Goal: Transaction & Acquisition: Book appointment/travel/reservation

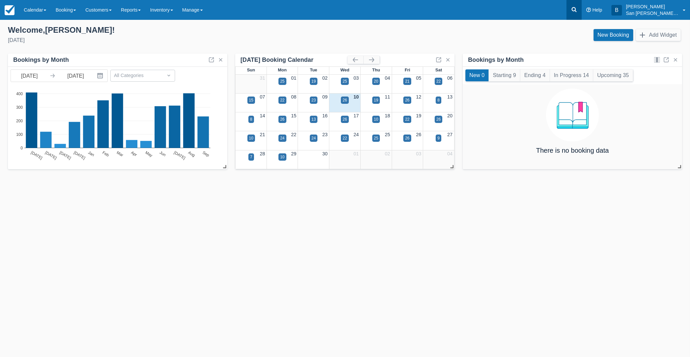
click at [579, 5] on link at bounding box center [573, 10] width 15 height 20
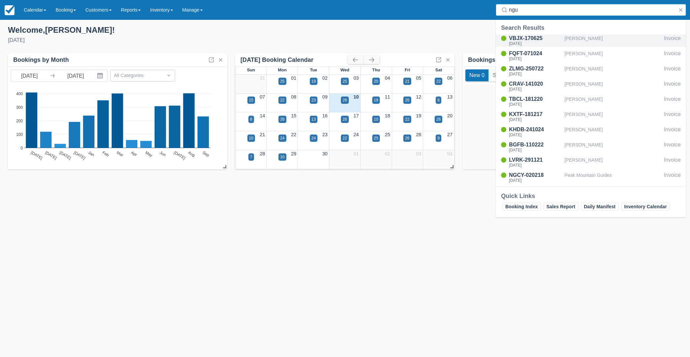
type input "ngu"
click at [540, 42] on div "[DATE]" at bounding box center [535, 44] width 53 height 4
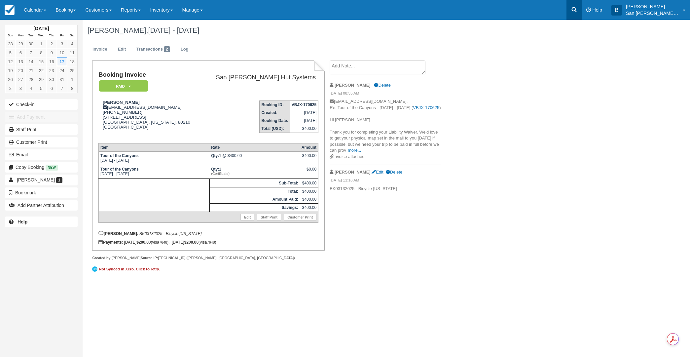
click at [577, 8] on icon at bounding box center [574, 9] width 5 height 5
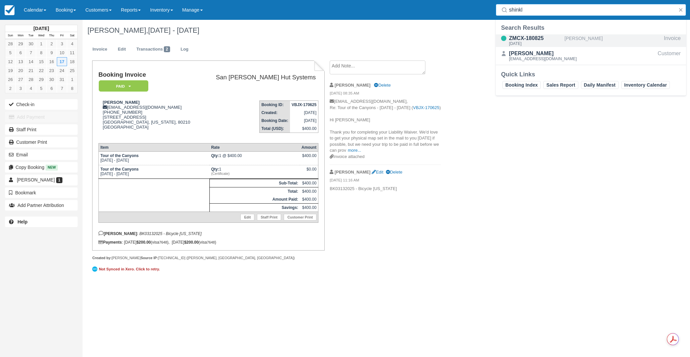
type input "shinkl"
click at [521, 37] on div "ZMCX-180825" at bounding box center [535, 38] width 53 height 8
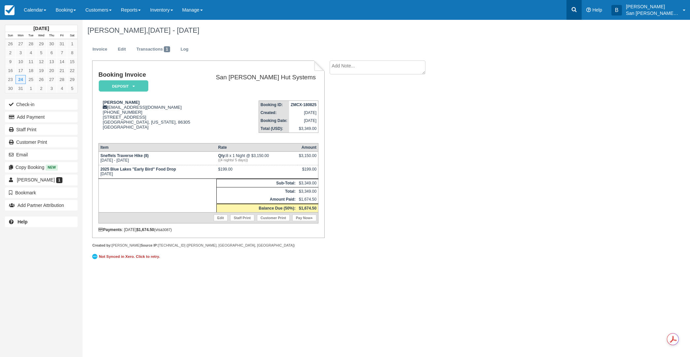
click at [577, 13] on link at bounding box center [573, 10] width 15 height 20
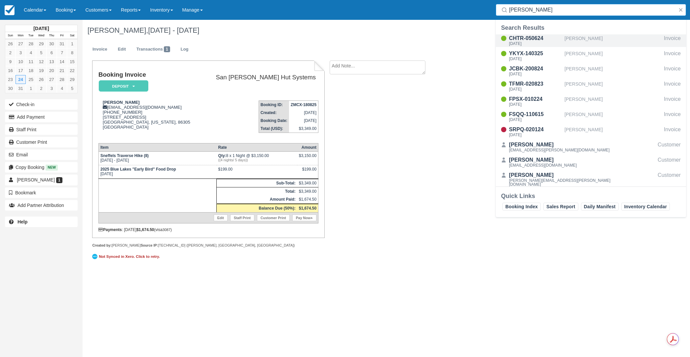
type input "[PERSON_NAME]"
click at [521, 38] on div "CHTR-050624" at bounding box center [535, 38] width 53 height 8
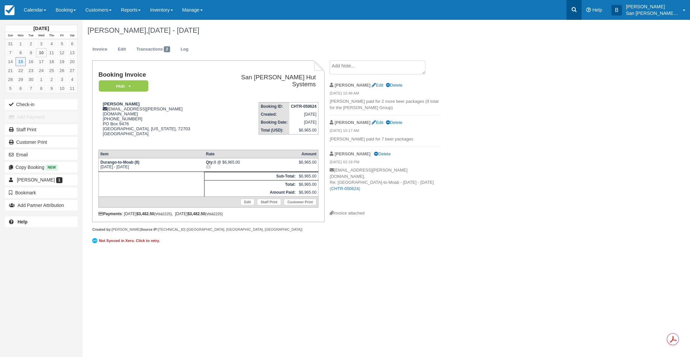
click at [581, 15] on link at bounding box center [573, 10] width 15 height 20
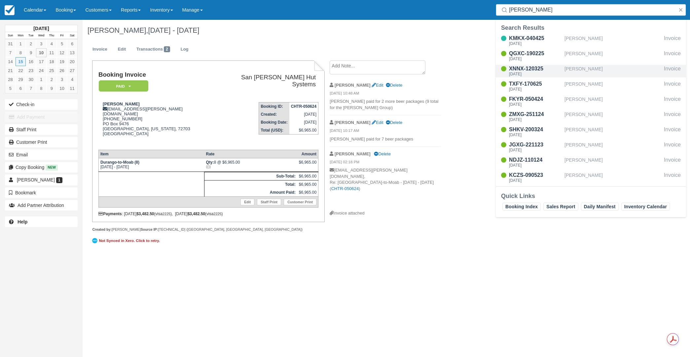
type input "ross"
drag, startPoint x: 521, startPoint y: 68, endPoint x: 554, endPoint y: 127, distance: 67.1
click at [522, 69] on div "XNNX-120325" at bounding box center [535, 69] width 53 height 8
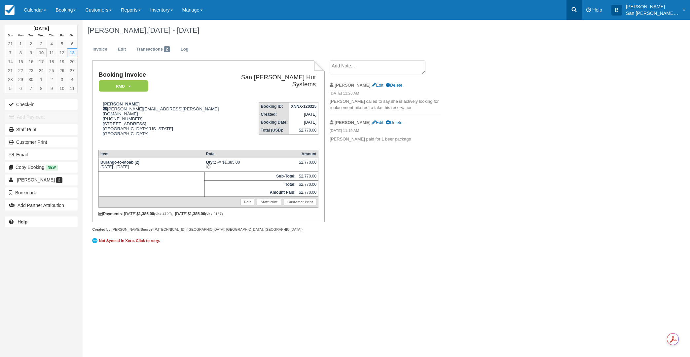
click at [581, 9] on link at bounding box center [573, 10] width 15 height 20
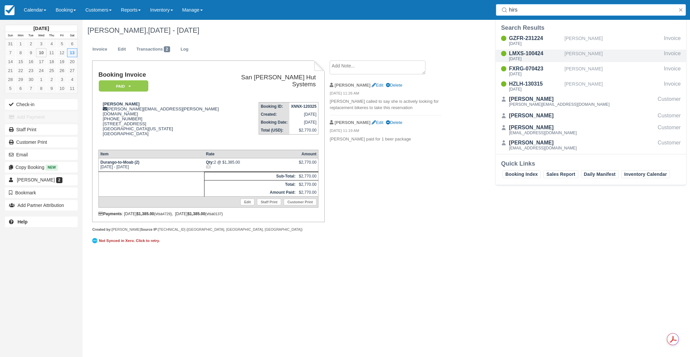
type input "hirs"
click at [531, 53] on div "LMXS-100424" at bounding box center [535, 54] width 53 height 8
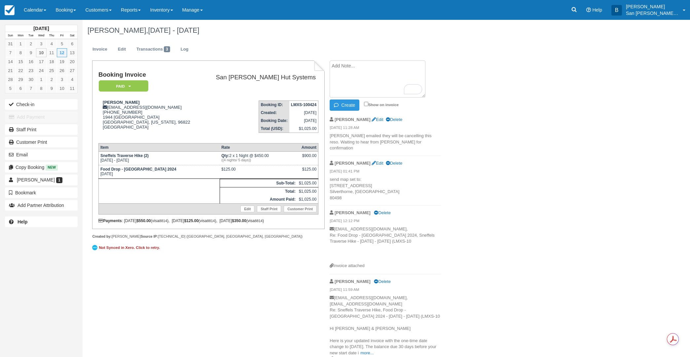
paste textarea "[PERSON_NAME] 8:41 AM (5 minutes ago) to me Yes, I am confirming that Malia and…"
type textarea "Peter Hirschmann 8:41 AM (5 minutes ago) to me Yes, I am confirming that Malia …"
click at [348, 106] on button "Create" at bounding box center [345, 104] width 30 height 11
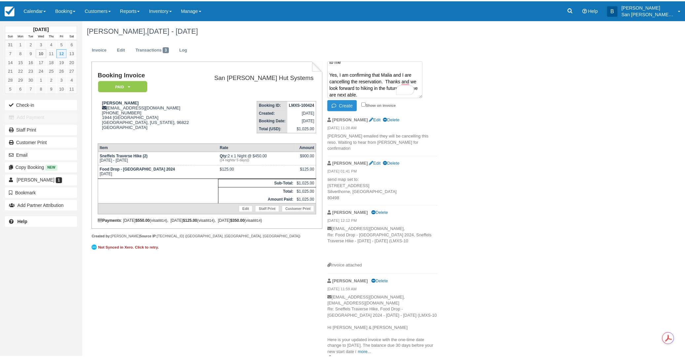
scroll to position [0, 0]
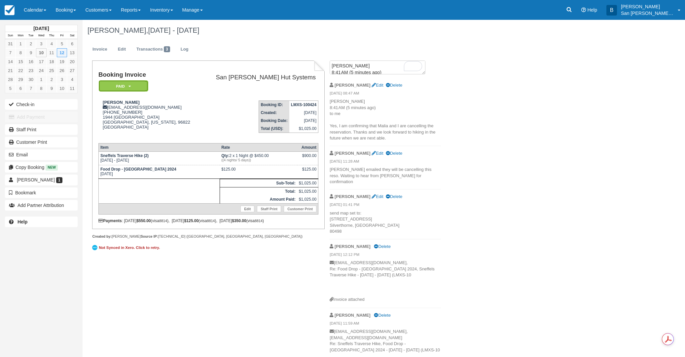
click at [130, 85] on icon at bounding box center [129, 86] width 2 height 4
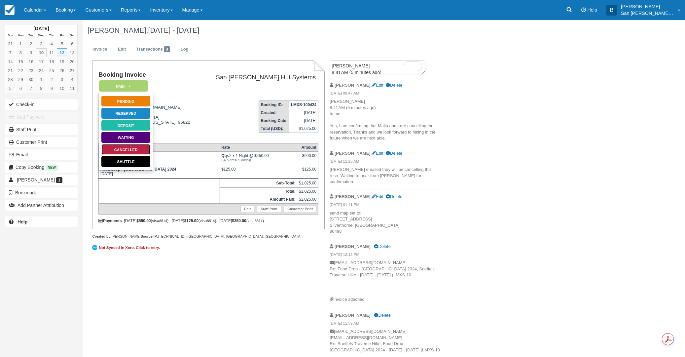
click at [141, 146] on link "Cancelled" at bounding box center [126, 150] width 50 height 12
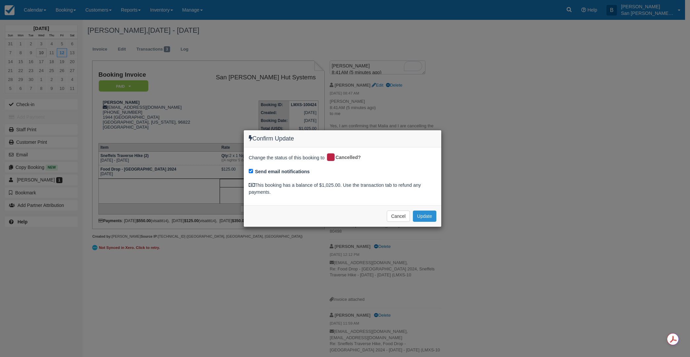
click at [428, 216] on button "Update" at bounding box center [424, 215] width 23 height 11
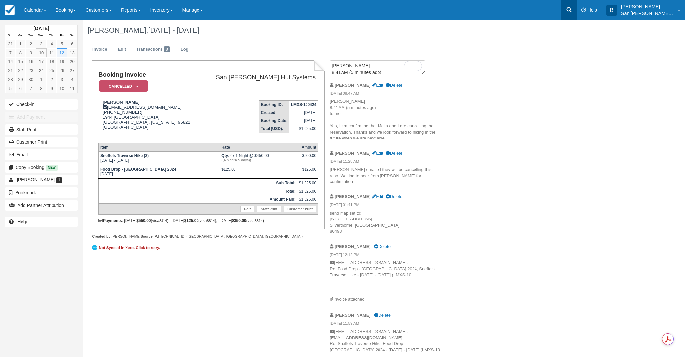
click at [572, 11] on icon at bounding box center [569, 9] width 5 height 5
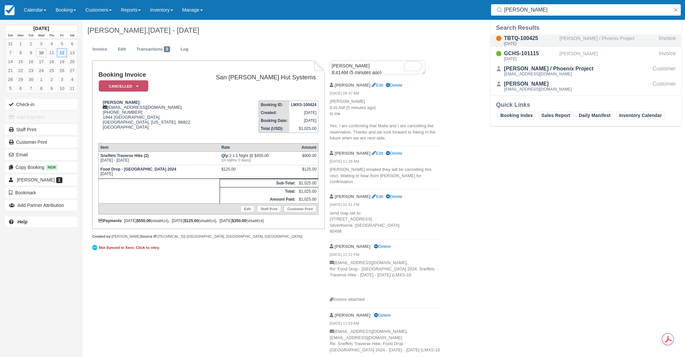
type input "crum"
click at [520, 36] on div "TBTQ-100425" at bounding box center [530, 38] width 53 height 8
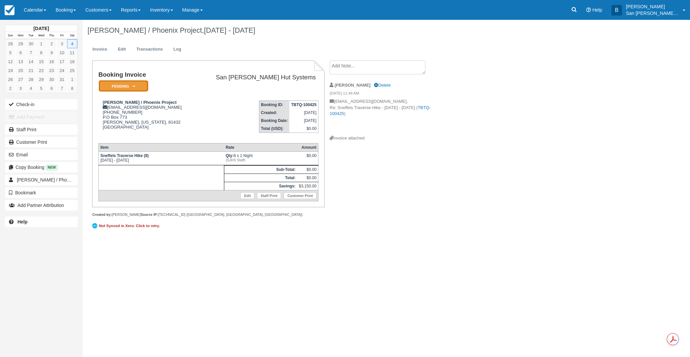
click at [130, 85] on em "Pending" at bounding box center [124, 86] width 50 height 12
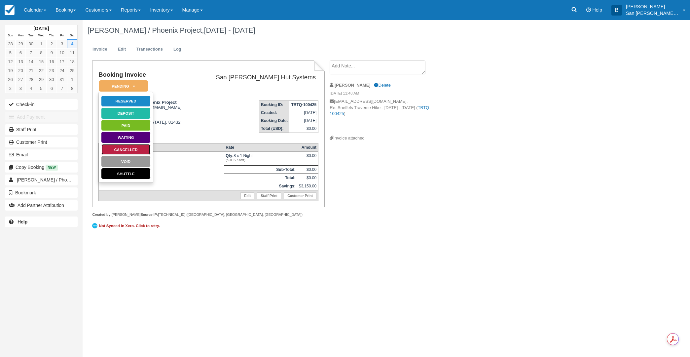
click at [129, 148] on link "Cancelled" at bounding box center [126, 150] width 50 height 12
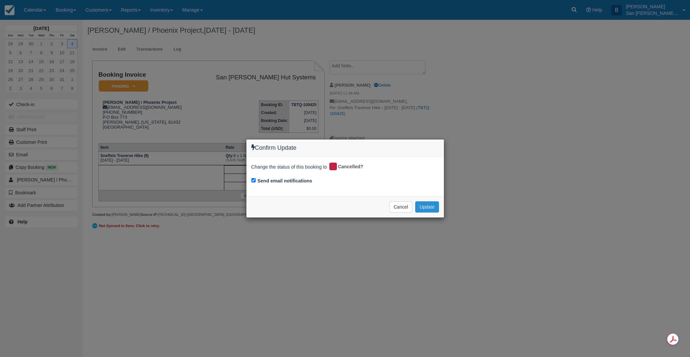
click at [427, 206] on button "Update" at bounding box center [426, 206] width 23 height 11
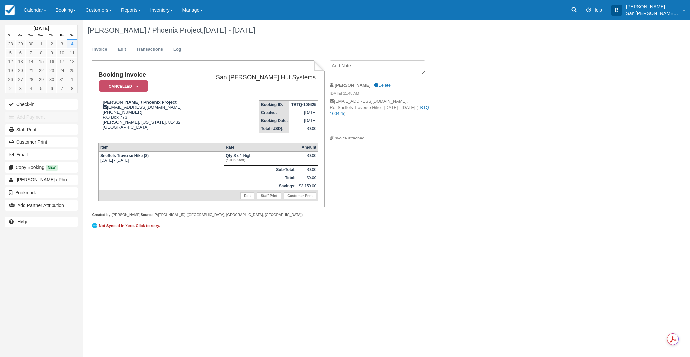
click at [384, 70] on textarea at bounding box center [378, 67] width 96 height 14
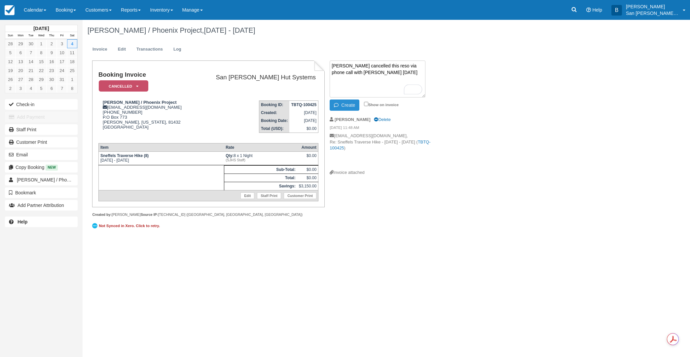
type textarea "Chris Crum cancelled this reso via phone call with Paul today"
click at [348, 101] on button "Create" at bounding box center [345, 104] width 30 height 11
click at [578, 2] on link at bounding box center [573, 10] width 15 height 20
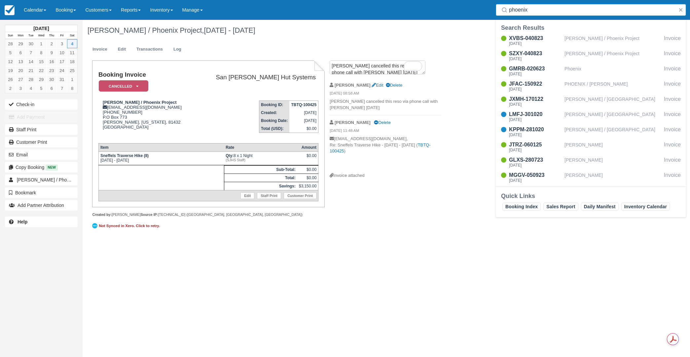
click at [450, 211] on div "Chris Crum / Phoenix Project, Oct 04 - Oct 05 2025 Invoice Edit Transactions Lo…" at bounding box center [341, 129] width 517 height 218
drag, startPoint x: 534, startPoint y: 12, endPoint x: 474, endPoint y: 9, distance: 59.9
click at [474, 9] on div "Menu Calendar Customer Inventory Month Week Day Booking Daily Manifest Daily Li…" at bounding box center [345, 10] width 690 height 20
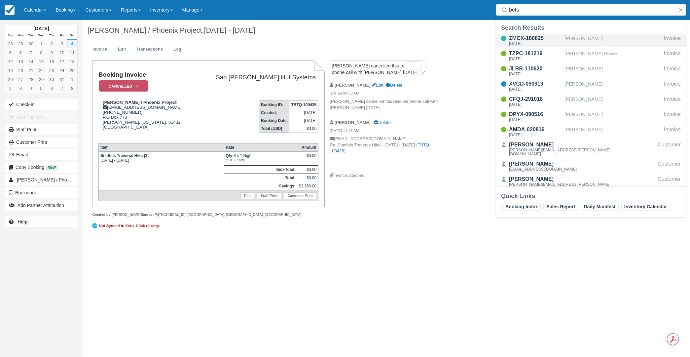
type input "bets"
drag, startPoint x: 519, startPoint y: 40, endPoint x: 519, endPoint y: 43, distance: 3.3
click at [519, 40] on div "ZMCX-180825" at bounding box center [535, 38] width 53 height 8
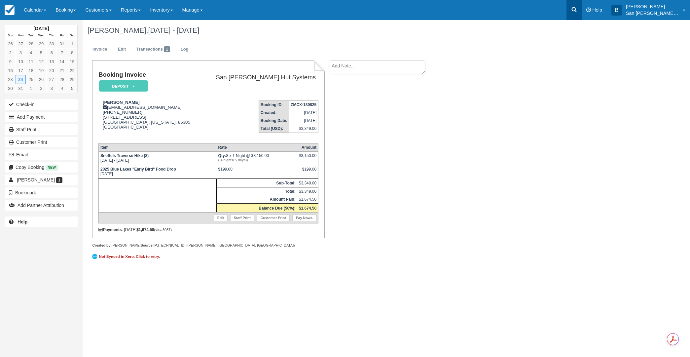
click at [576, 13] on link at bounding box center [573, 10] width 15 height 20
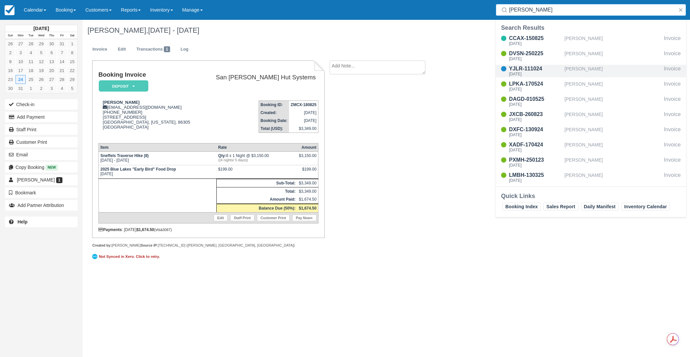
type input "john"
click at [533, 72] on div "[DATE]" at bounding box center [535, 74] width 53 height 4
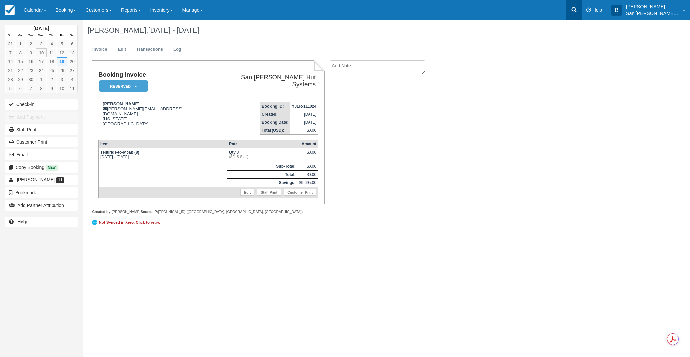
click at [579, 13] on link at bounding box center [573, 10] width 15 height 20
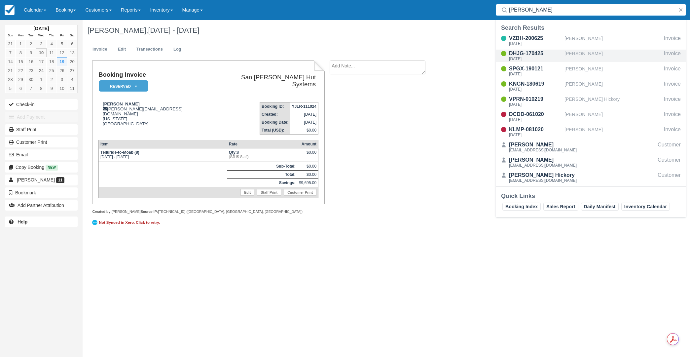
type input "endre"
click at [539, 56] on div "DHJG-170425" at bounding box center [535, 54] width 53 height 8
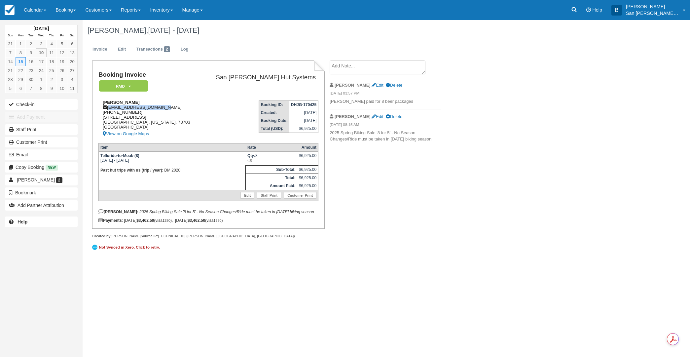
drag, startPoint x: 109, startPoint y: 108, endPoint x: 158, endPoint y: 109, distance: 49.5
click at [168, 108] on div "[PERSON_NAME] [EMAIL_ADDRESS][DOMAIN_NAME] [PHONE_NUMBER] [STREET_ADDRESS][US_S…" at bounding box center [149, 119] width 102 height 38
copy div "[EMAIL_ADDRESS][DOMAIN_NAME]"
click at [577, 9] on icon at bounding box center [574, 9] width 7 height 7
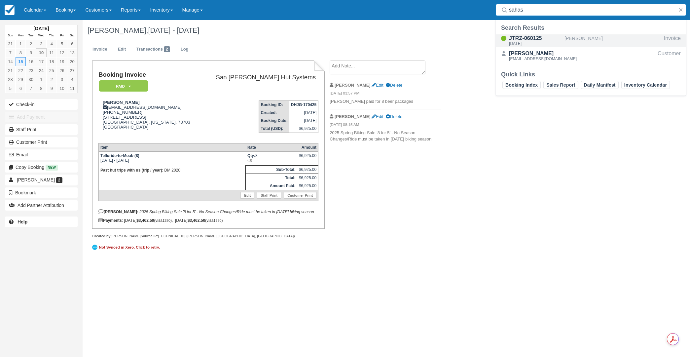
type input "sahas"
click at [521, 41] on div "JTRZ-060125" at bounding box center [535, 38] width 53 height 8
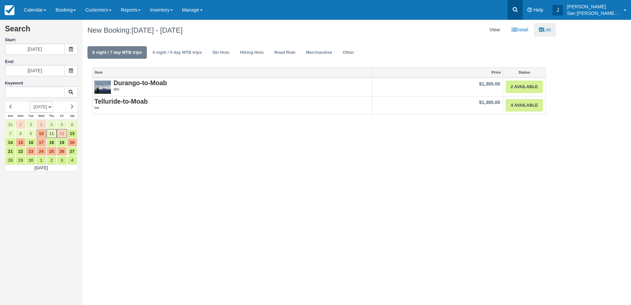
click at [519, 8] on icon at bounding box center [515, 9] width 7 height 7
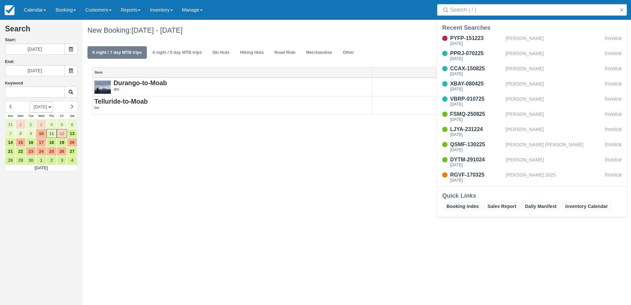
click at [507, 12] on input "Search" at bounding box center [533, 10] width 166 height 12
type input "john"
click at [469, 70] on div "YJLR-111024" at bounding box center [476, 69] width 53 height 8
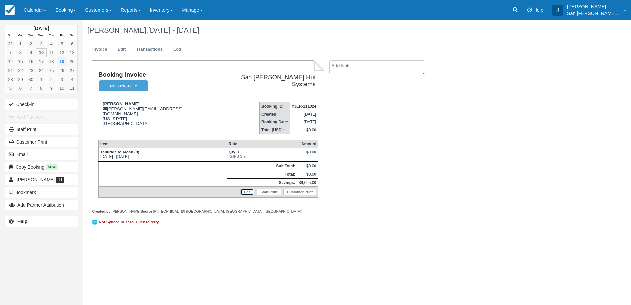
click at [248, 191] on link "Edit" at bounding box center [247, 192] width 14 height 7
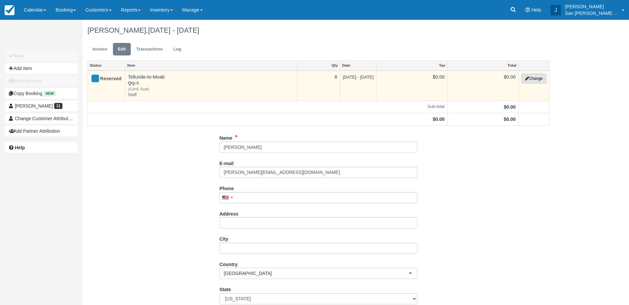
click at [538, 77] on button "Change" at bounding box center [533, 79] width 25 height 10
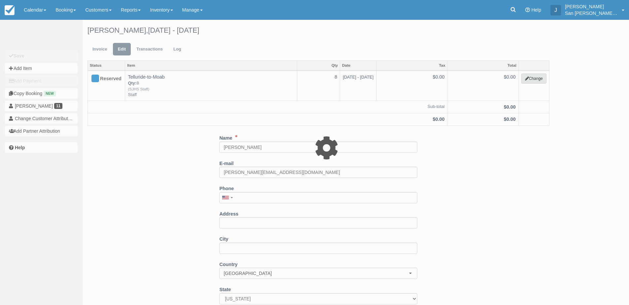
type input "0.00"
type input "Staff"
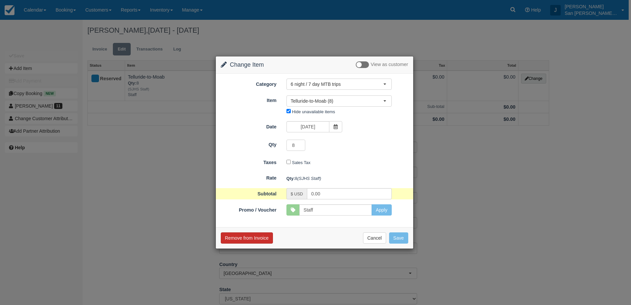
click at [248, 241] on button "Remove from Invoice" at bounding box center [247, 237] width 52 height 11
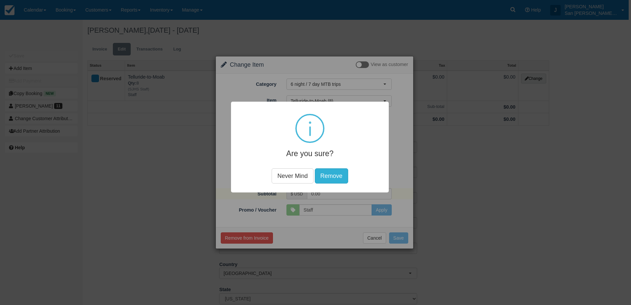
click at [335, 180] on button "Remove" at bounding box center [331, 175] width 33 height 15
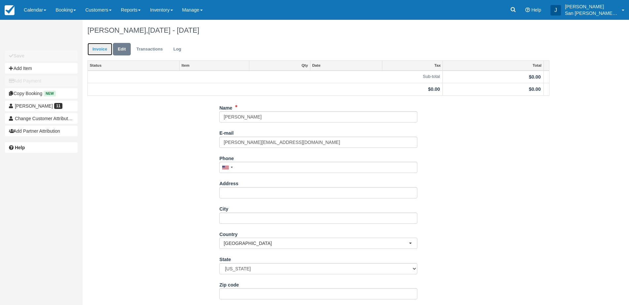
click at [101, 49] on link "Invoice" at bounding box center [100, 49] width 25 height 13
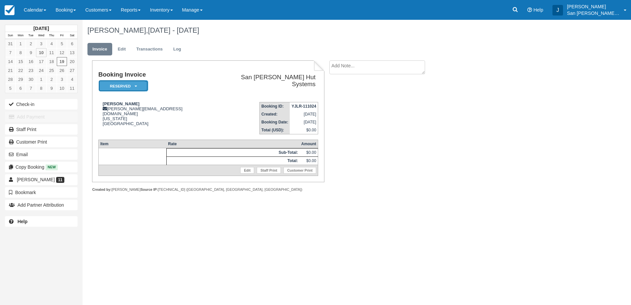
click at [144, 82] on em "Reserved" at bounding box center [124, 86] width 50 height 12
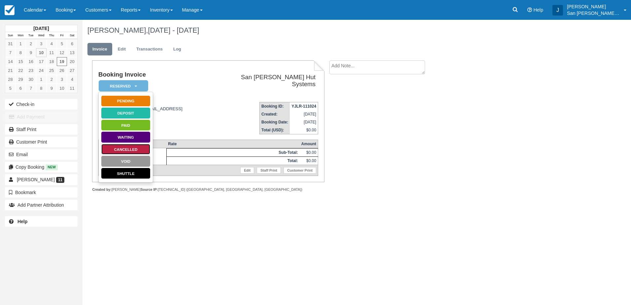
click at [128, 148] on link "Cancelled" at bounding box center [126, 150] width 50 height 12
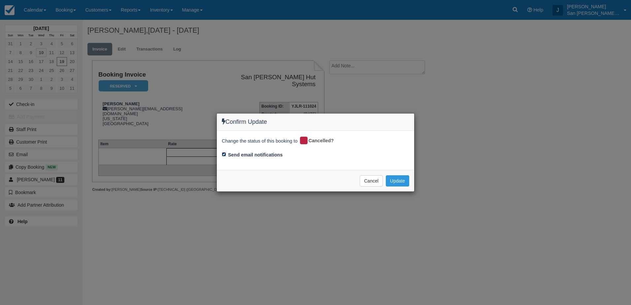
click at [224, 153] on input "Send email notifications" at bounding box center [224, 154] width 4 height 4
checkbox input "false"
drag, startPoint x: 399, startPoint y: 181, endPoint x: 392, endPoint y: 183, distance: 7.1
click at [398, 181] on button "Update" at bounding box center [397, 180] width 23 height 11
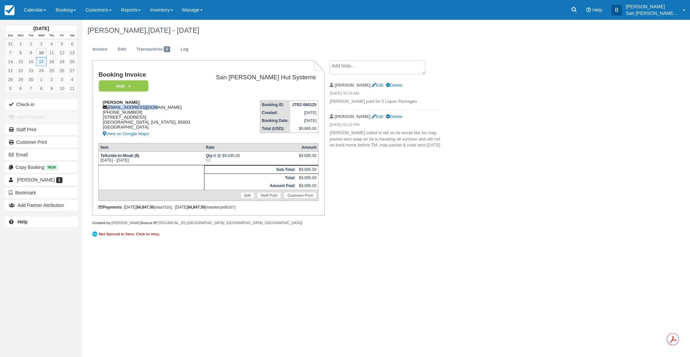
drag, startPoint x: 109, startPoint y: 107, endPoint x: 141, endPoint y: 108, distance: 31.7
click at [152, 108] on div "[PERSON_NAME] [EMAIL_ADDRESS][DOMAIN_NAME] [PHONE_NUMBER] [STREET_ADDRESS][US_S…" at bounding box center [149, 119] width 102 height 38
copy div "[EMAIL_ADDRESS][DOMAIN_NAME]"
click at [576, 10] on icon at bounding box center [574, 9] width 5 height 5
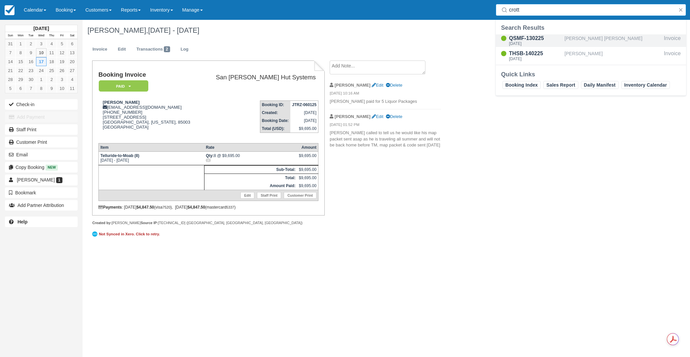
type input "crott"
click at [527, 41] on div "QSMF-130225 [DATE]" at bounding box center [535, 40] width 53 height 13
click at [525, 39] on div "QSMF-130225" at bounding box center [535, 38] width 53 height 8
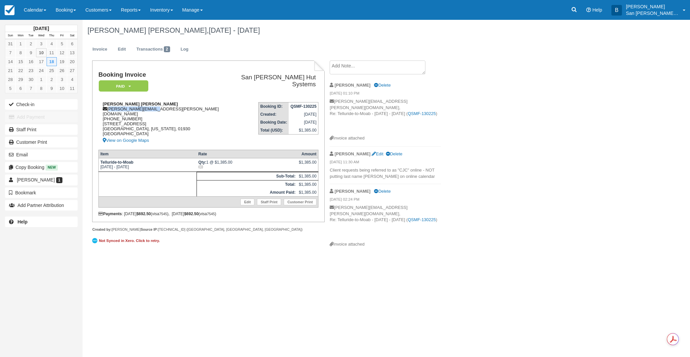
drag, startPoint x: 109, startPoint y: 107, endPoint x: 151, endPoint y: 106, distance: 42.3
click at [151, 106] on div "[PERSON_NAME] Crotty [EMAIL_ADDRESS][PERSON_NAME][DOMAIN_NAME] [PHONE_NUMBER] […" at bounding box center [162, 122] width 128 height 43
copy div "[PERSON_NAME][EMAIL_ADDRESS][PERSON_NAME][DOMAIN_NAME]"
click at [577, 11] on icon at bounding box center [574, 9] width 5 height 5
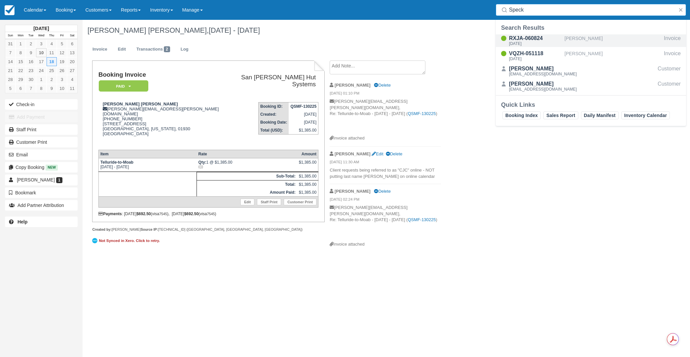
type input "Speck"
click at [527, 39] on div "RXJA-060824" at bounding box center [535, 38] width 53 height 8
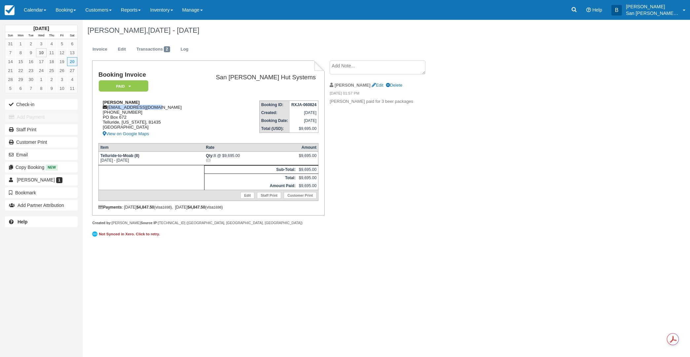
drag, startPoint x: 109, startPoint y: 108, endPoint x: 157, endPoint y: 110, distance: 47.9
click at [165, 109] on div "Brita Speck britaspeck@gmail.com 1 (907) 738-2742 PO Box 672 Telluride, Colorad…" at bounding box center [146, 119] width 97 height 38
copy div "britaspeck@gmail.com"
click at [577, 13] on icon at bounding box center [574, 9] width 7 height 7
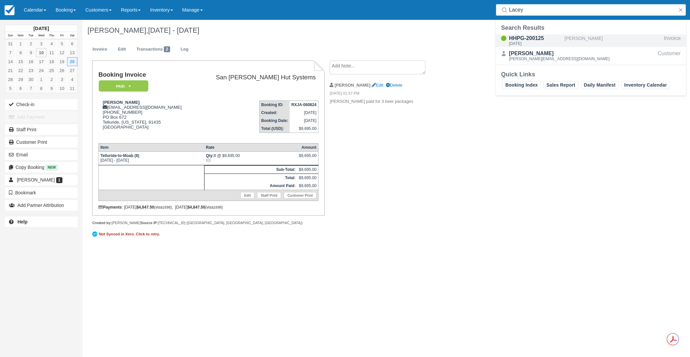
type input "Lacey"
click at [536, 42] on div "Sun Sep 21 2025" at bounding box center [535, 44] width 53 height 4
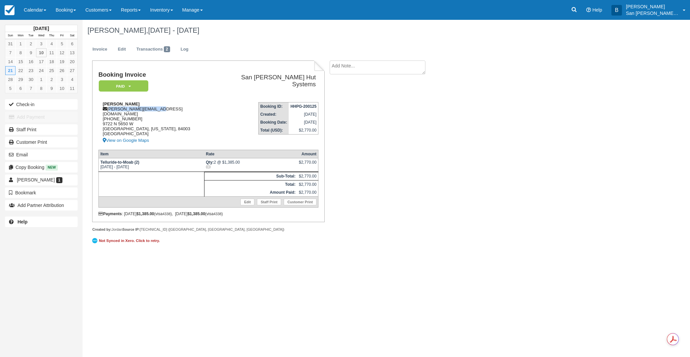
drag, startPoint x: 108, startPoint y: 107, endPoint x: 146, endPoint y: 107, distance: 37.6
click at [164, 107] on div "[PERSON_NAME] [PERSON_NAME][EMAIL_ADDRESS][DOMAIN_NAME] [PHONE_NUMBER] 9722 N […" at bounding box center [156, 122] width 117 height 43
copy div "[PERSON_NAME][EMAIL_ADDRESS][DOMAIN_NAME]"
click at [581, 9] on link at bounding box center [573, 10] width 15 height 20
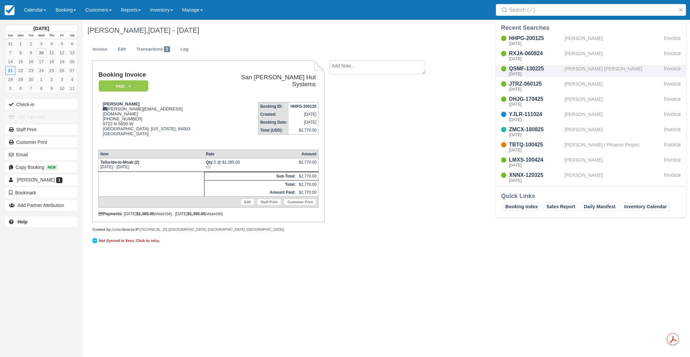
click at [601, 69] on div "[PERSON_NAME] [PERSON_NAME]" at bounding box center [612, 71] width 97 height 13
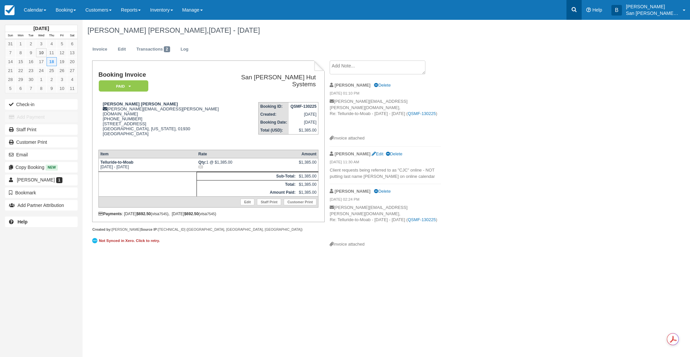
click at [577, 12] on icon at bounding box center [574, 9] width 7 height 7
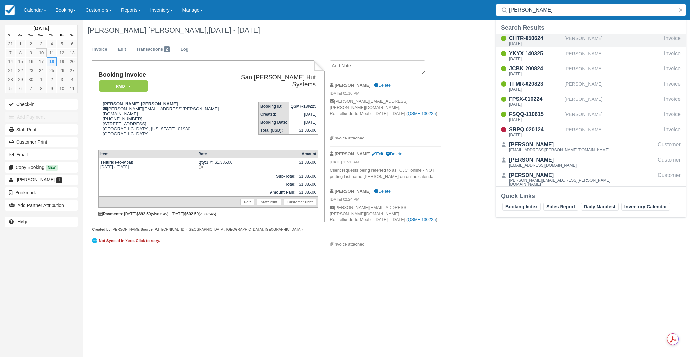
type input "[PERSON_NAME]"
click at [530, 41] on div "CHTR-050624" at bounding box center [535, 38] width 53 height 8
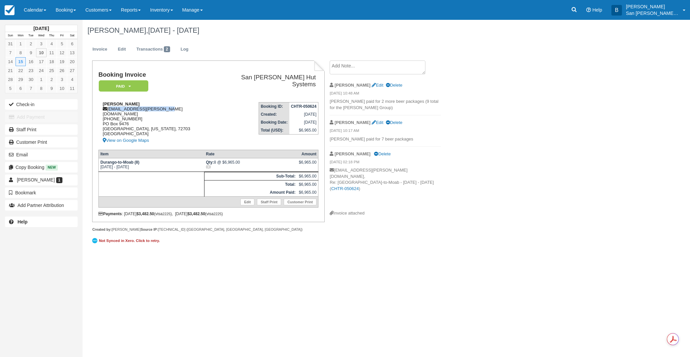
drag, startPoint x: 110, startPoint y: 108, endPoint x: 159, endPoint y: 107, distance: 48.9
click at [168, 109] on div "Charles Maxwell whypanic.chuck@gmail.com 1 (479) 466-7436 PO Box 9476 Fayettevi…" at bounding box center [156, 122] width 117 height 43
copy div "whypanic.chuck@gmail.com"
click at [575, 9] on icon at bounding box center [574, 9] width 7 height 7
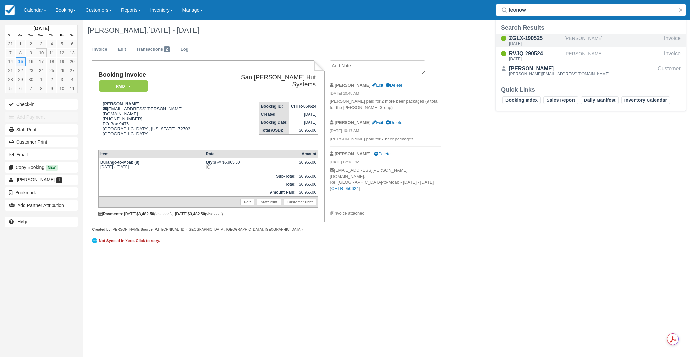
type input "leonow"
click at [527, 40] on div "ZGLX-190525" at bounding box center [535, 38] width 53 height 8
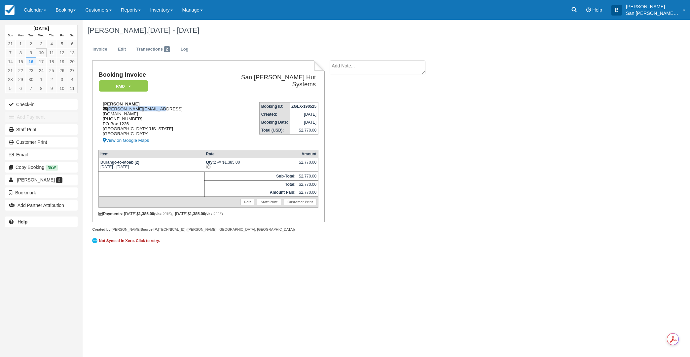
drag, startPoint x: 109, startPoint y: 106, endPoint x: 151, endPoint y: 106, distance: 42.3
click at [166, 107] on div "Cathrine Leonowens [EMAIL_ADDRESS][DOMAIN_NAME] [PHONE_NUMBER] [STREET_ADDRESS]…" at bounding box center [156, 122] width 117 height 43
copy div "[PERSON_NAME][EMAIL_ADDRESS][DOMAIN_NAME]"
click at [577, 12] on icon at bounding box center [574, 9] width 5 height 5
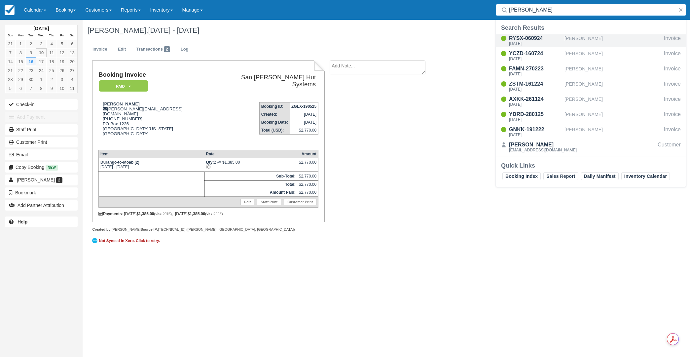
type input "[PERSON_NAME]"
click at [536, 40] on div "RYSX-060924" at bounding box center [535, 38] width 53 height 8
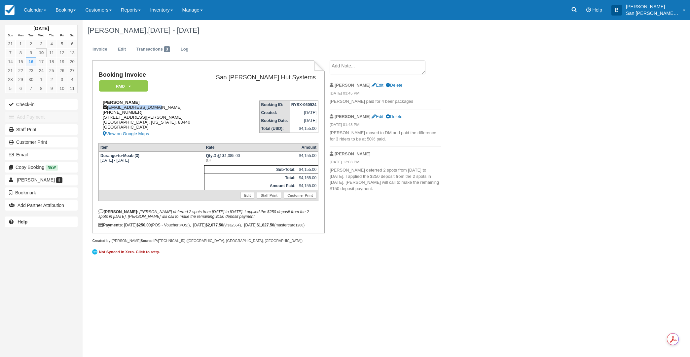
drag, startPoint x: 109, startPoint y: 107, endPoint x: 160, endPoint y: 106, distance: 51.2
click at [160, 106] on div "Sam Roundy samschwinn@gmail.com 1 (208) 312-1630 546 Edith Circle Rexburg, Idah…" at bounding box center [149, 119] width 102 height 38
copy div "samschwinn@gmail.com"
click at [577, 10] on icon at bounding box center [574, 9] width 7 height 7
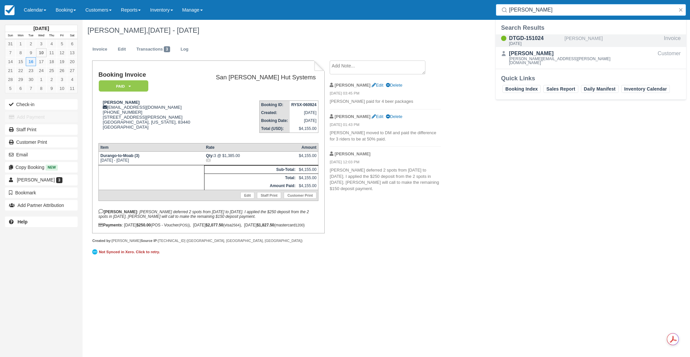
type input "Lemmer"
click at [529, 41] on div "DTGD-151024 Wed Sep 17 2025" at bounding box center [535, 40] width 53 height 13
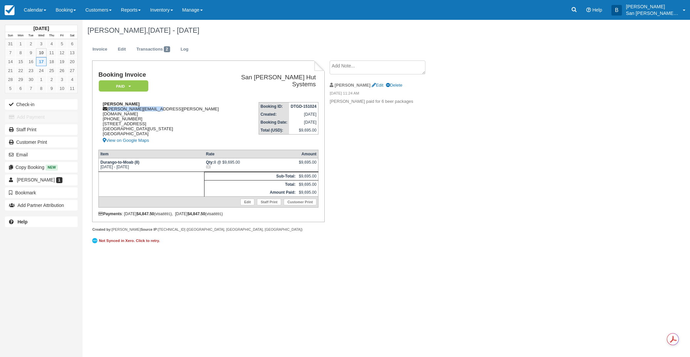
drag, startPoint x: 109, startPoint y: 108, endPoint x: 155, endPoint y: 108, distance: 46.6
click at [156, 108] on div "[PERSON_NAME] [PERSON_NAME][EMAIL_ADDRESS][PERSON_NAME][DOMAIN_NAME] 1 (303) 88…" at bounding box center [162, 122] width 128 height 43
copy div "[PERSON_NAME][EMAIL_ADDRESS][PERSON_NAME][DOMAIN_NAME]"
click at [581, 8] on link at bounding box center [573, 10] width 15 height 20
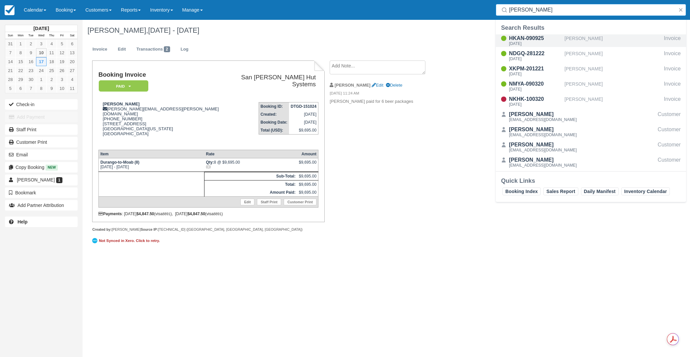
type input "[PERSON_NAME]"
click at [528, 44] on div "[DATE]" at bounding box center [535, 44] width 53 height 4
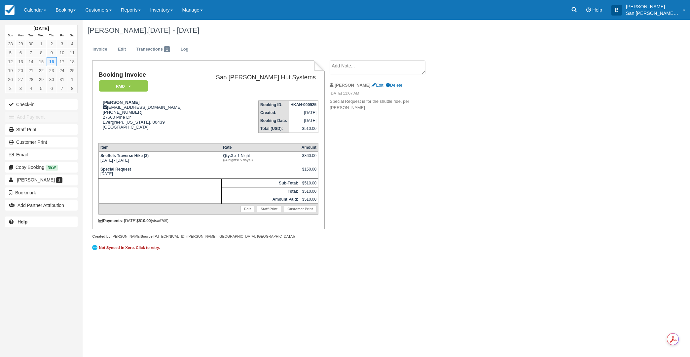
click at [369, 65] on textarea at bounding box center [378, 67] width 96 height 14
type textarea "T"
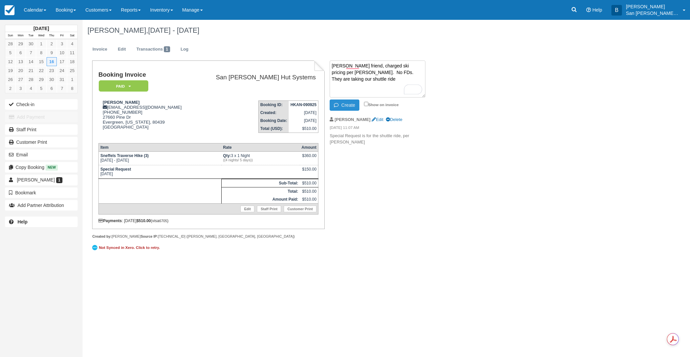
type textarea "Kelly's friend, charged ski pricing per Kelly. No FDs. They are taking our shut…"
click at [347, 105] on button "Create" at bounding box center [345, 104] width 30 height 11
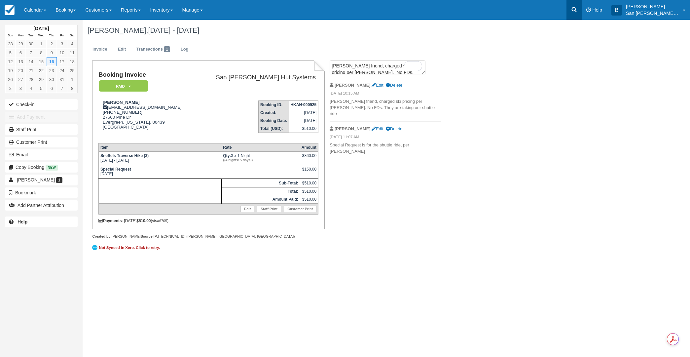
click at [577, 8] on icon at bounding box center [574, 9] width 5 height 5
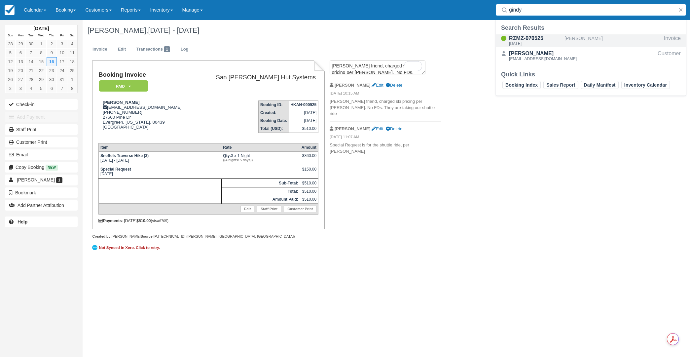
type input "gindy"
click at [540, 38] on div "RZMZ-070525" at bounding box center [535, 38] width 53 height 8
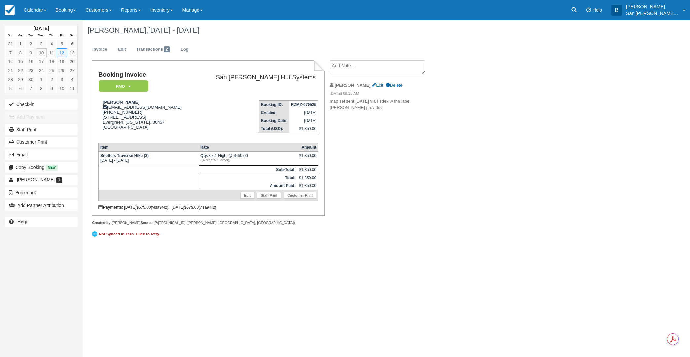
click at [369, 62] on textarea at bounding box center [378, 67] width 96 height 14
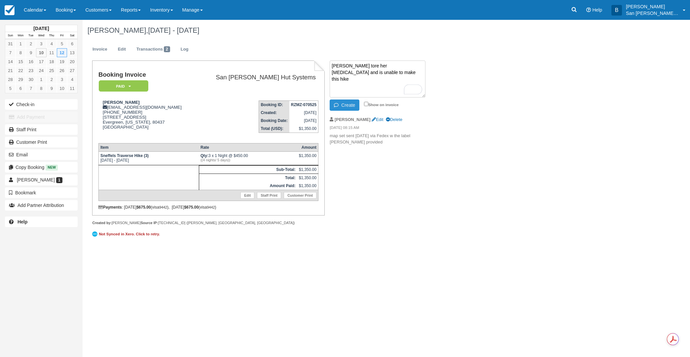
type textarea "[PERSON_NAME] tore her [MEDICAL_DATA] and is unable to make this hike"
click at [353, 105] on button "Create" at bounding box center [345, 104] width 30 height 11
click at [72, 9] on link "Booking" at bounding box center [66, 10] width 30 height 20
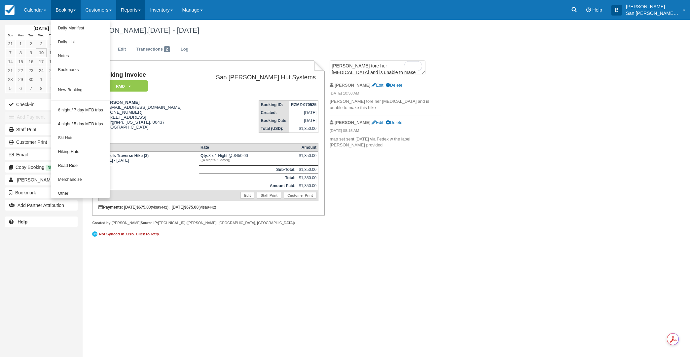
click at [140, 11] on link "Reports" at bounding box center [130, 10] width 29 height 20
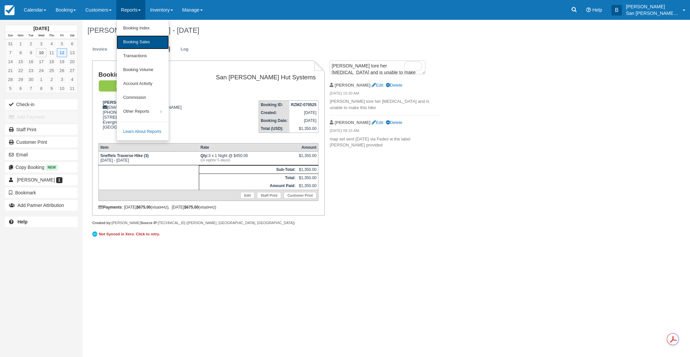
click at [147, 39] on link "Booking Sales" at bounding box center [143, 42] width 52 height 14
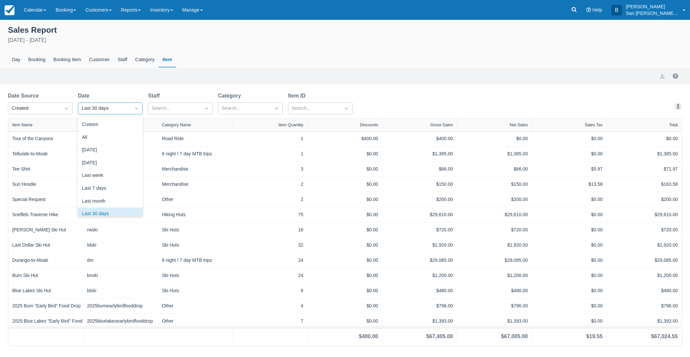
click at [99, 107] on div "Last 30 days" at bounding box center [105, 108] width 46 height 7
click at [90, 127] on div "Custom" at bounding box center [110, 124] width 65 height 13
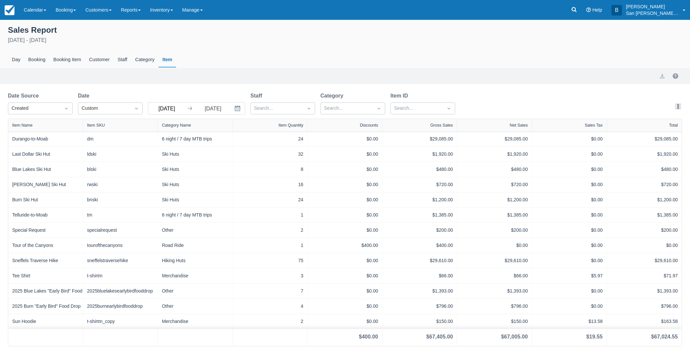
click at [170, 108] on input "08/11/25" at bounding box center [166, 108] width 37 height 12
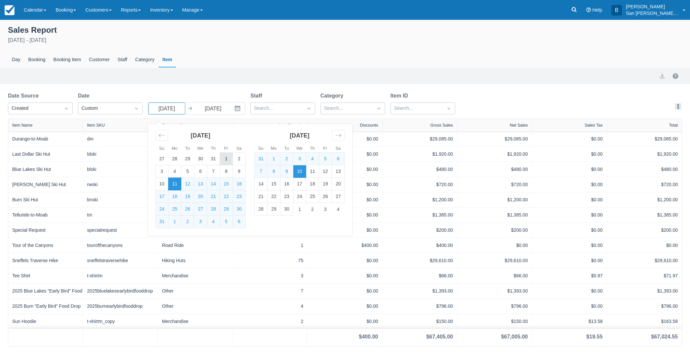
click at [220, 159] on td "1" at bounding box center [226, 159] width 13 height 13
type input "08/01/25"
click at [212, 111] on input "09/10/25" at bounding box center [212, 108] width 37 height 12
click at [164, 221] on td "31" at bounding box center [162, 221] width 13 height 13
type input "08/31/25"
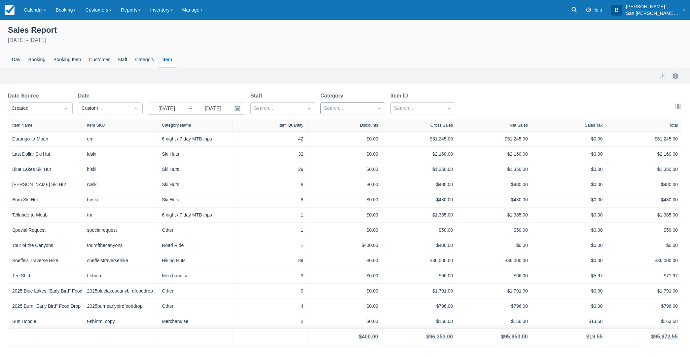
click at [351, 107] on div at bounding box center [347, 108] width 46 height 9
click at [331, 203] on div at bounding box center [352, 206] width 57 height 9
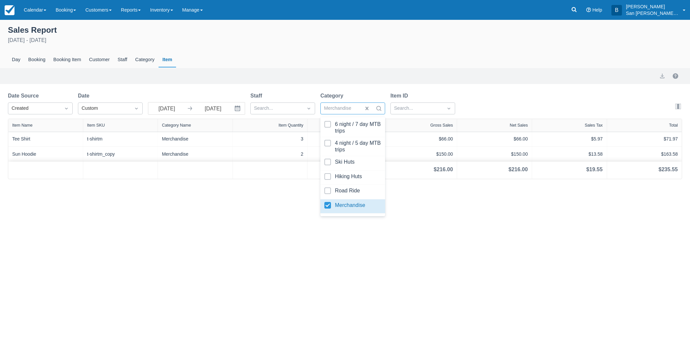
click at [204, 225] on div "Sales Report August 1st - August 31st 2025 Day Booking Booking Item Customer St…" at bounding box center [345, 188] width 690 height 337
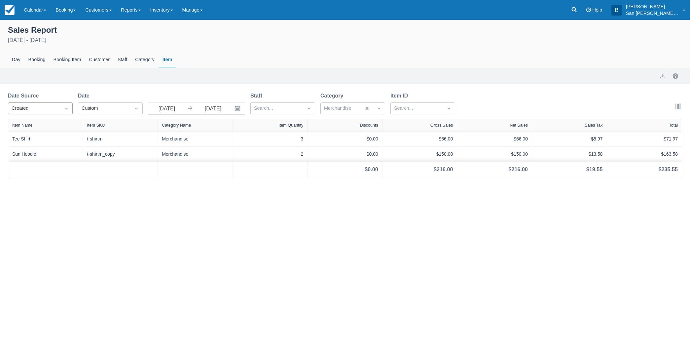
click at [20, 104] on div "Created" at bounding box center [34, 108] width 52 height 11
click at [24, 136] on div "Start" at bounding box center [40, 137] width 65 height 13
click at [38, 106] on div "Start" at bounding box center [35, 108] width 46 height 7
click at [21, 124] on div "Created" at bounding box center [40, 124] width 65 height 13
click at [67, 10] on link "Booking" at bounding box center [66, 10] width 30 height 20
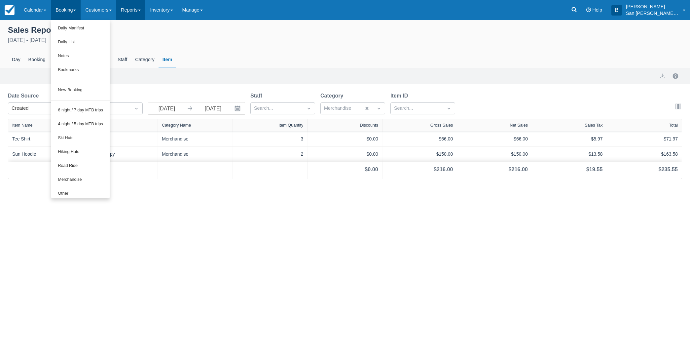
click at [129, 10] on link "Reports" at bounding box center [130, 10] width 29 height 20
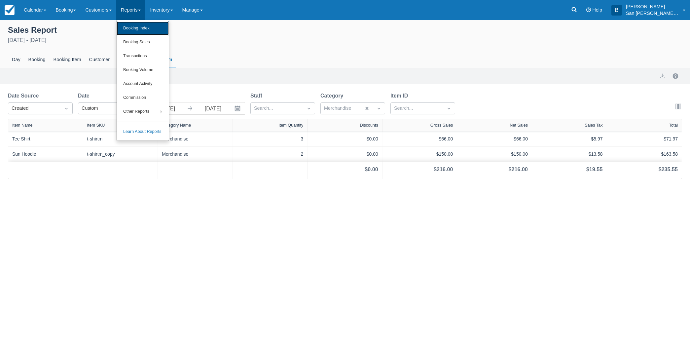
click at [150, 31] on link "Booking Index" at bounding box center [143, 28] width 52 height 14
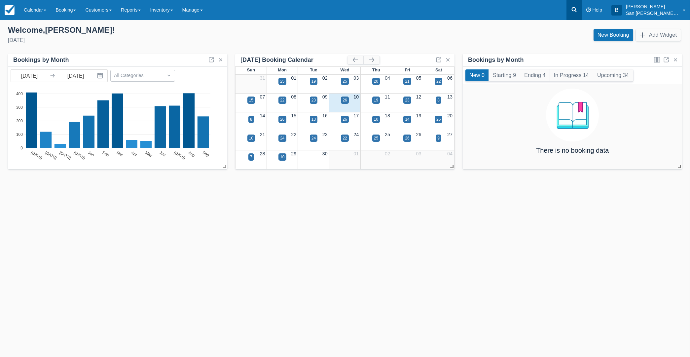
click at [576, 9] on icon at bounding box center [574, 9] width 7 height 7
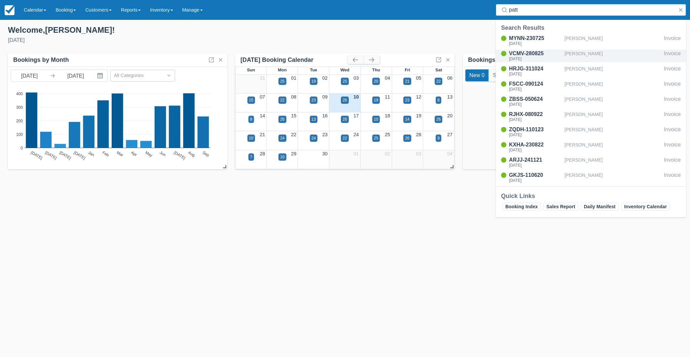
type input "patt"
click at [525, 53] on div "VCMV-280825" at bounding box center [535, 54] width 53 height 8
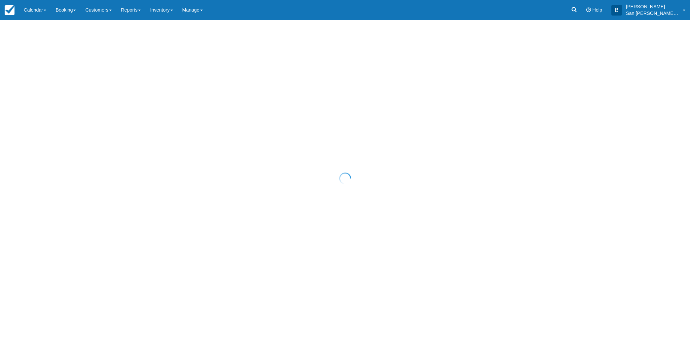
click at [134, 9] on div at bounding box center [345, 178] width 690 height 357
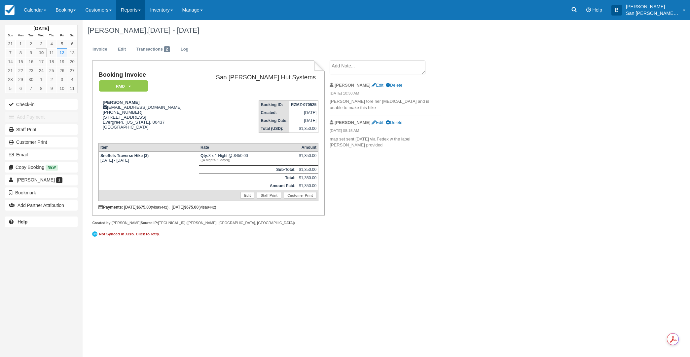
click at [141, 11] on link "Reports" at bounding box center [130, 10] width 29 height 20
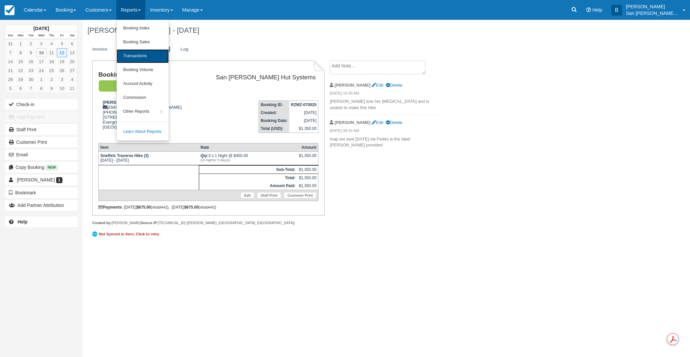
click at [139, 52] on link "Transactions" at bounding box center [143, 56] width 52 height 14
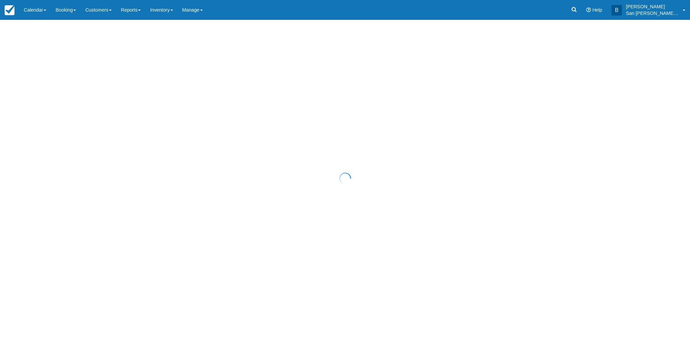
select select "10"
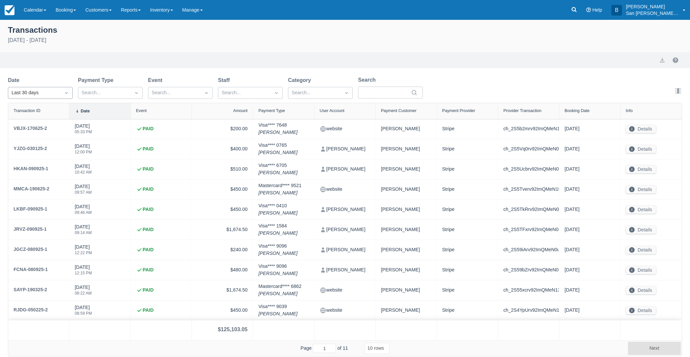
click at [60, 94] on div at bounding box center [66, 92] width 12 height 9
click at [28, 109] on div "Custom" at bounding box center [40, 109] width 65 height 13
select select "10"
click at [111, 92] on input "[DATE]" at bounding box center [96, 93] width 37 height 12
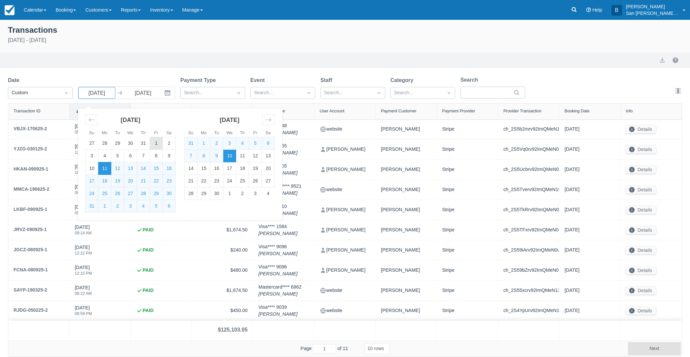
click at [159, 145] on td "1" at bounding box center [156, 143] width 13 height 13
type input "08/01/25"
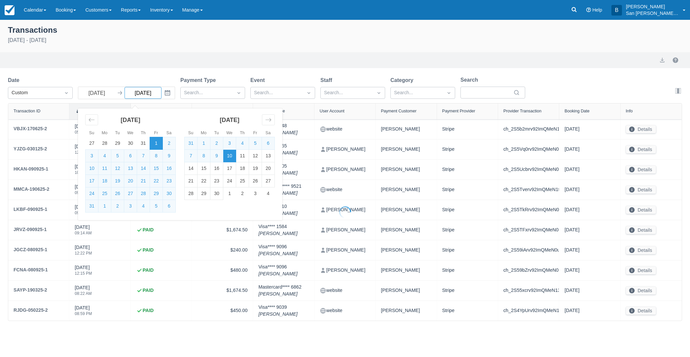
select select "10"
click at [146, 91] on input "09/10/25" at bounding box center [142, 93] width 37 height 12
click at [94, 204] on td "31" at bounding box center [92, 206] width 13 height 13
type input "[DATE]"
select select "10"
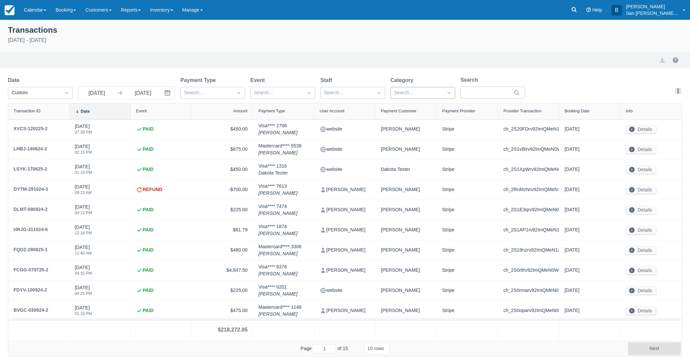
click at [417, 94] on div at bounding box center [417, 92] width 46 height 9
click at [398, 192] on div at bounding box center [422, 190] width 57 height 9
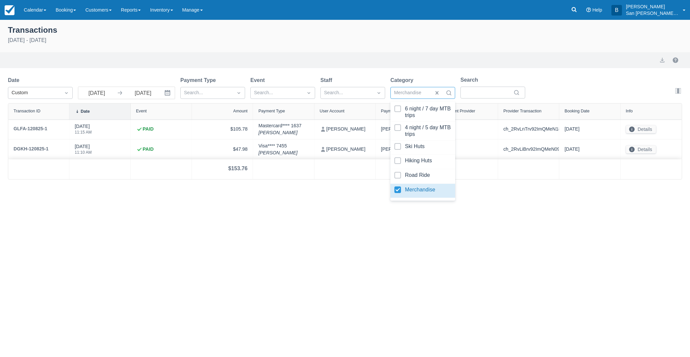
click at [279, 220] on div "Transactions August 1st - August 31st 2025 Export Date Custom 08/01/25 Navigate…" at bounding box center [345, 188] width 690 height 337
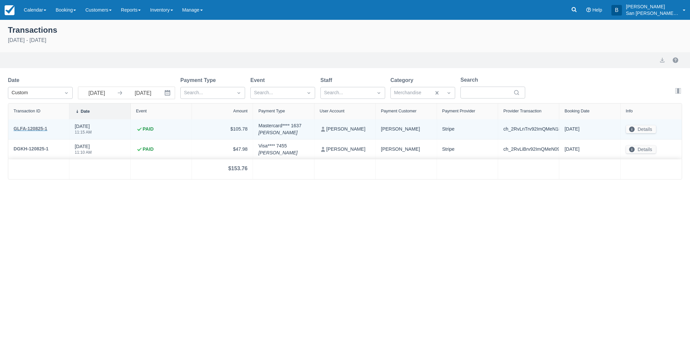
click at [30, 129] on div "GLFA-120825-1" at bounding box center [31, 128] width 34 height 8
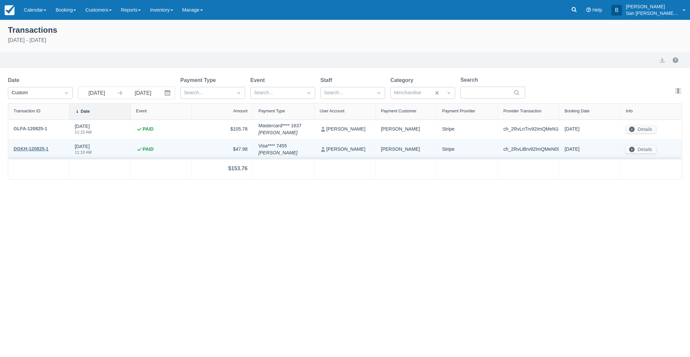
click at [30, 146] on div "DGKH-120825-1" at bounding box center [31, 149] width 35 height 8
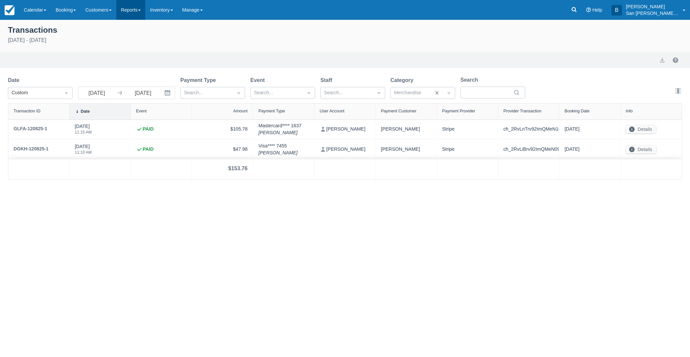
click at [131, 10] on link "Reports" at bounding box center [130, 10] width 29 height 20
click at [145, 39] on link "Booking Sales" at bounding box center [143, 42] width 52 height 14
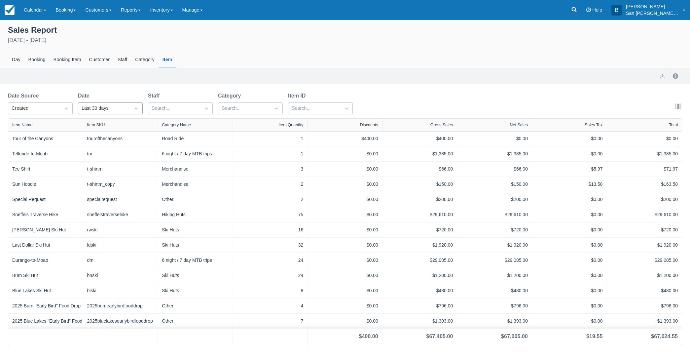
click at [105, 111] on div "Last 30 days" at bounding box center [105, 108] width 46 height 7
click at [90, 121] on div "Custom" at bounding box center [110, 124] width 65 height 13
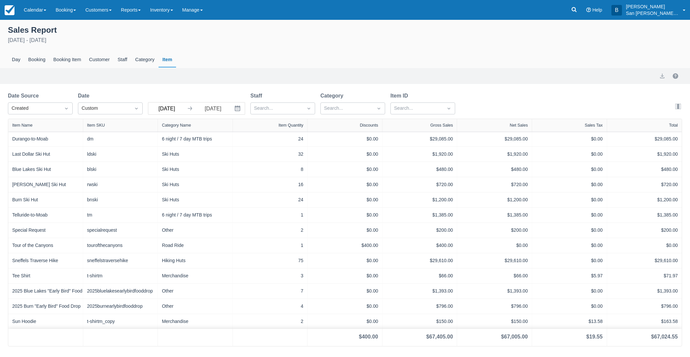
click at [170, 108] on input "08/11/25" at bounding box center [166, 108] width 37 height 12
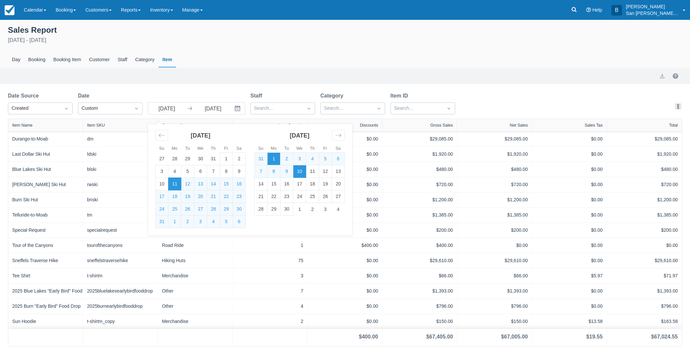
click at [276, 159] on td "1" at bounding box center [273, 159] width 13 height 13
type input "09/01/25"
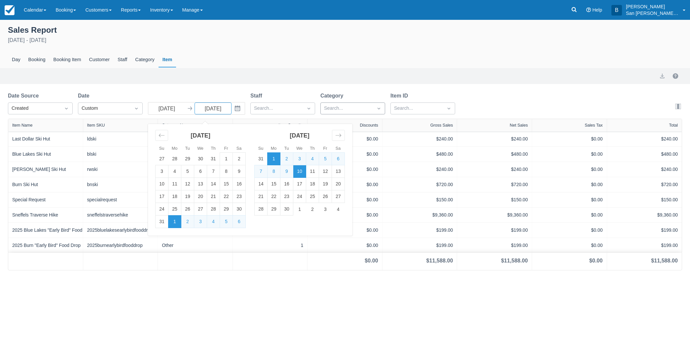
click at [338, 108] on div at bounding box center [347, 108] width 46 height 9
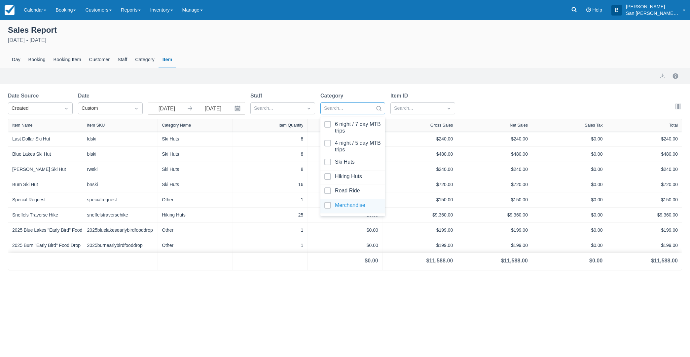
click at [327, 207] on div at bounding box center [352, 206] width 57 height 9
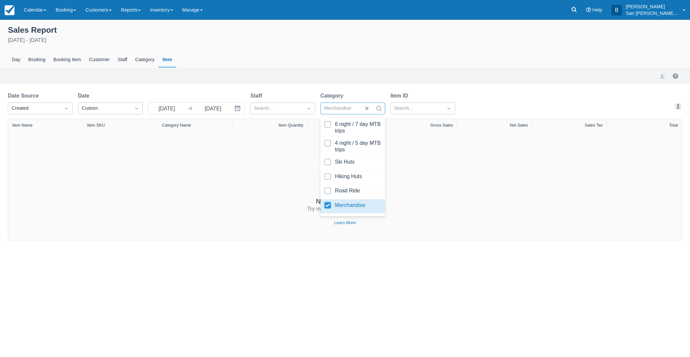
click at [236, 292] on div "Sales Report September 1st - September 10th 2025 Day Booking Booking Item Custo…" at bounding box center [345, 188] width 690 height 337
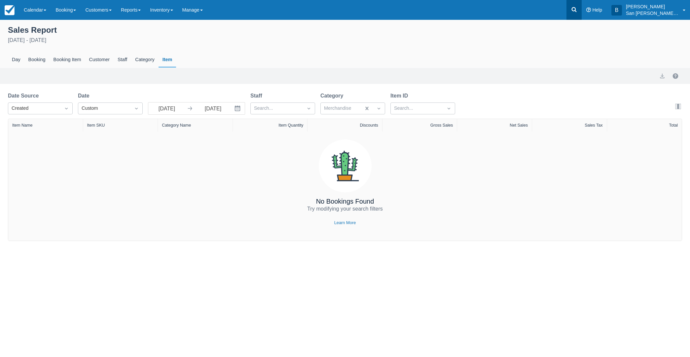
click at [577, 9] on icon at bounding box center [574, 9] width 7 height 7
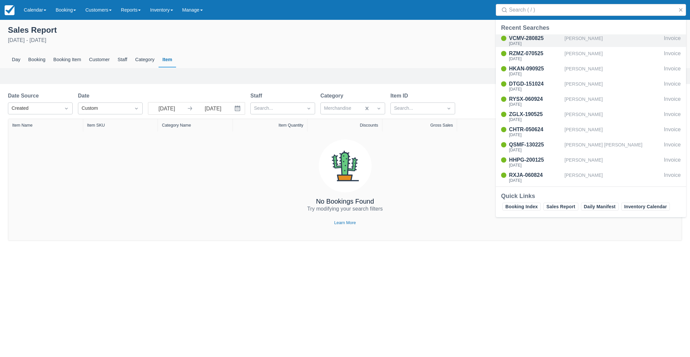
click at [540, 42] on div "Fri Aug 29 2025" at bounding box center [535, 44] width 53 height 4
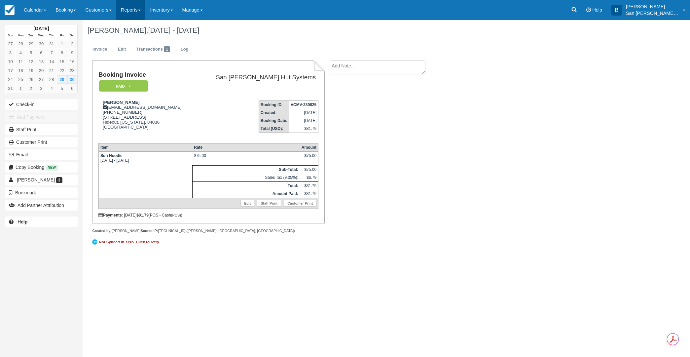
click at [130, 8] on link "Reports" at bounding box center [130, 10] width 29 height 20
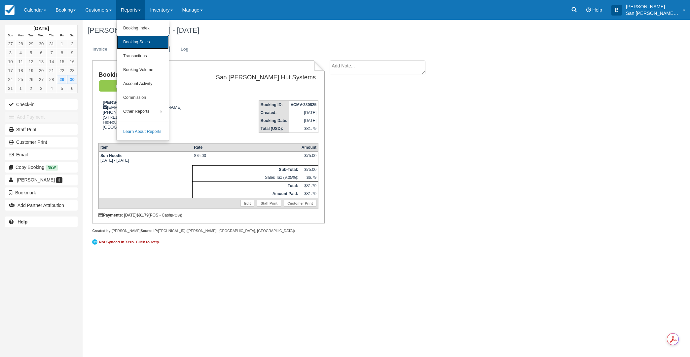
click at [139, 40] on link "Booking Sales" at bounding box center [143, 42] width 52 height 14
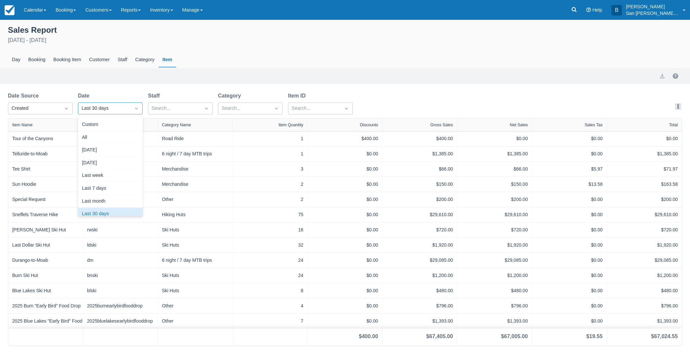
click at [93, 107] on div "Last 30 days" at bounding box center [105, 108] width 46 height 7
click at [94, 126] on div "Custom" at bounding box center [110, 124] width 65 height 13
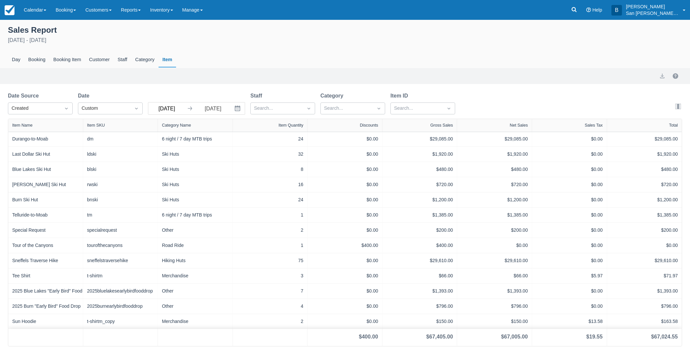
click at [163, 106] on input "08/11/25" at bounding box center [166, 108] width 37 height 12
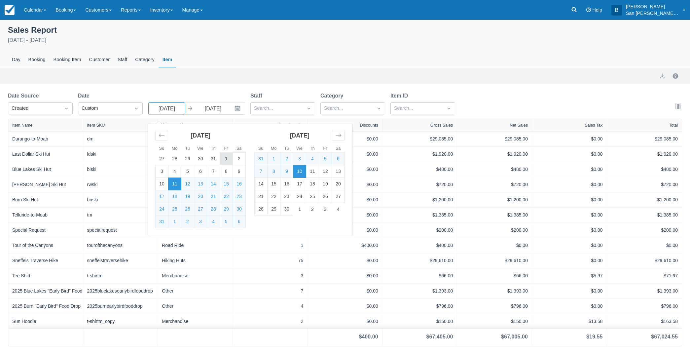
click at [226, 159] on td "1" at bounding box center [226, 159] width 13 height 13
type input "08/01/25"
click at [214, 109] on input "09/10/25" at bounding box center [212, 108] width 37 height 12
click at [161, 219] on td "31" at bounding box center [162, 221] width 13 height 13
type input "08/31/25"
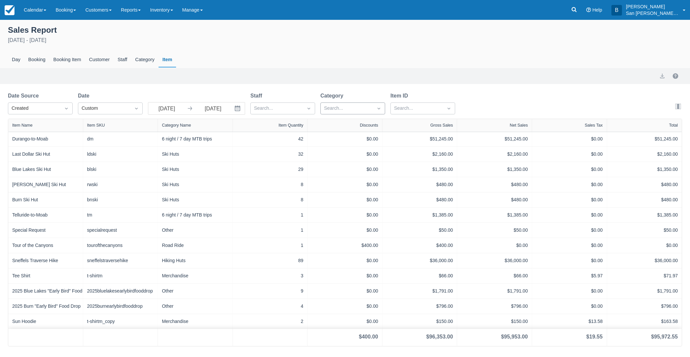
click at [336, 108] on div at bounding box center [347, 108] width 46 height 9
click at [327, 206] on div at bounding box center [352, 206] width 57 height 9
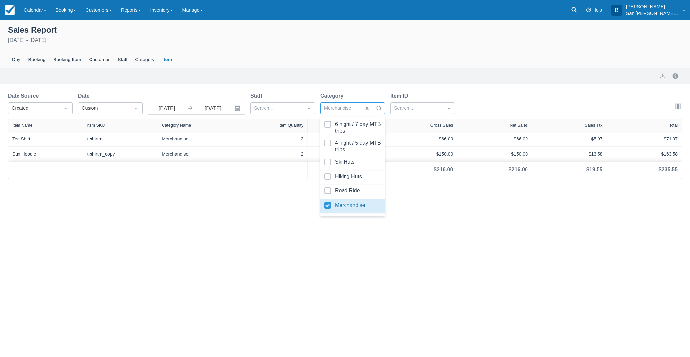
click at [209, 223] on div "Sales Report August 1st - August 31st 2025 Day Booking Booking Item Customer St…" at bounding box center [345, 188] width 690 height 337
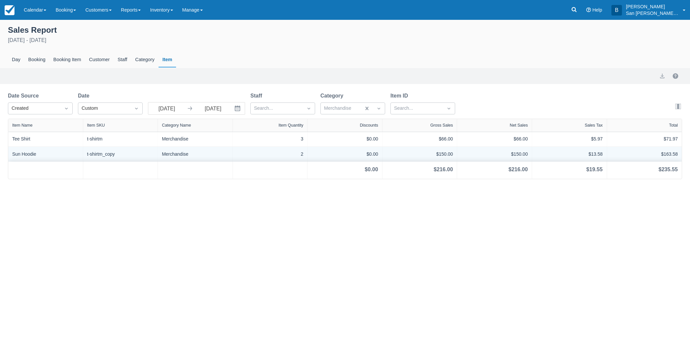
click at [44, 154] on div "Sun Hoodie" at bounding box center [45, 154] width 67 height 7
click at [124, 157] on div "t-shirtm_copy" at bounding box center [120, 154] width 67 height 7
click at [123, 157] on div "t-shirtm_copy" at bounding box center [120, 154] width 67 height 7
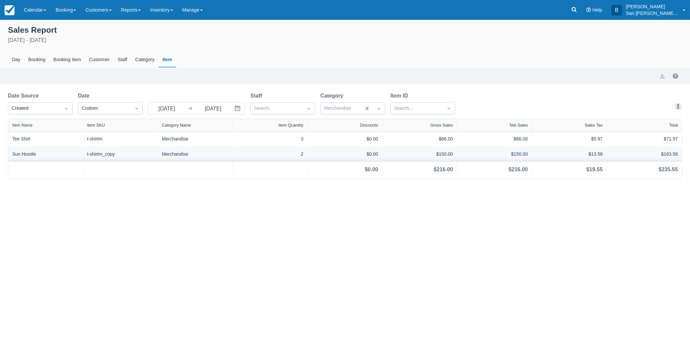
click at [181, 157] on div "Merchandise" at bounding box center [195, 154] width 67 height 7
drag, startPoint x: 181, startPoint y: 157, endPoint x: 297, endPoint y: 158, distance: 115.6
click at [181, 157] on div "Merchandise" at bounding box center [195, 154] width 67 height 7
click at [308, 158] on div "$0.00" at bounding box center [344, 154] width 75 height 15
drag, startPoint x: 308, startPoint y: 157, endPoint x: 303, endPoint y: 156, distance: 5.1
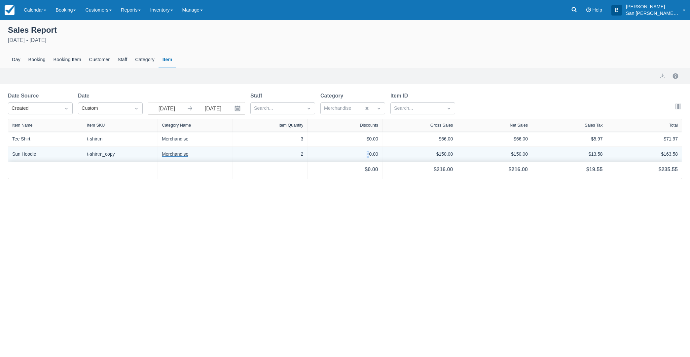
click at [308, 158] on div "$0.00" at bounding box center [344, 154] width 75 height 15
click at [302, 156] on div "2" at bounding box center [270, 154] width 67 height 7
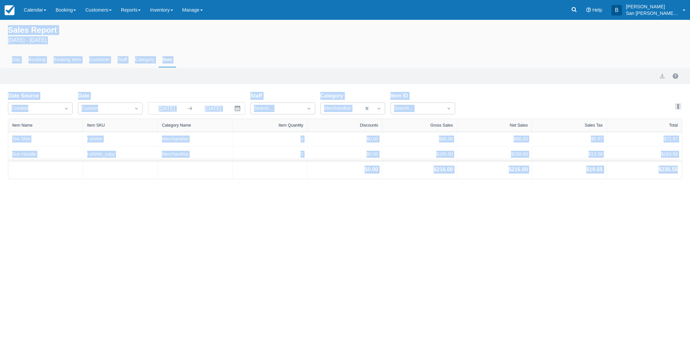
drag, startPoint x: 9, startPoint y: 28, endPoint x: 688, endPoint y: 179, distance: 696.1
click at [688, 179] on div "Sales Report August 1st - August 31st 2025 Day Booking Booking Item Customer St…" at bounding box center [345, 99] width 690 height 159
click at [409, 221] on div "Sales Report August 1st - August 31st 2025 Day Booking Booking Item Customer St…" at bounding box center [345, 188] width 690 height 337
click at [249, 179] on div at bounding box center [270, 169] width 75 height 17
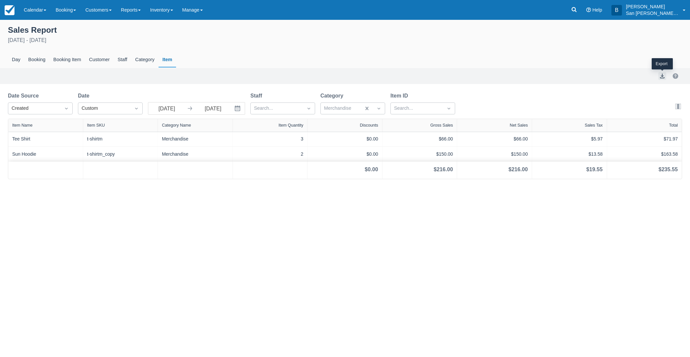
click at [663, 74] on button "export" at bounding box center [662, 76] width 8 height 8
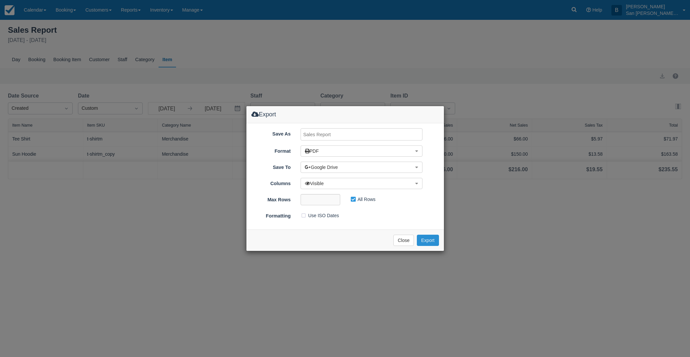
click at [430, 242] on button "Export" at bounding box center [428, 239] width 22 height 11
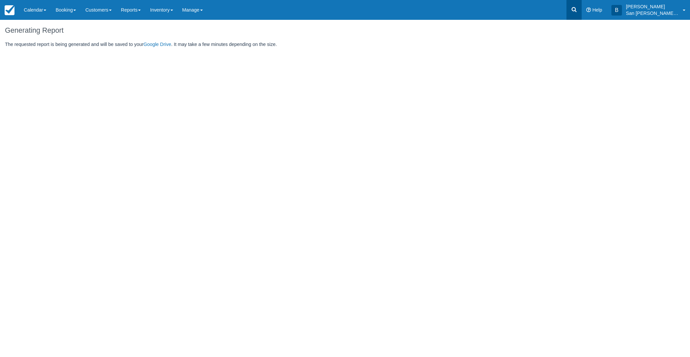
click at [577, 8] on icon at bounding box center [574, 9] width 7 height 7
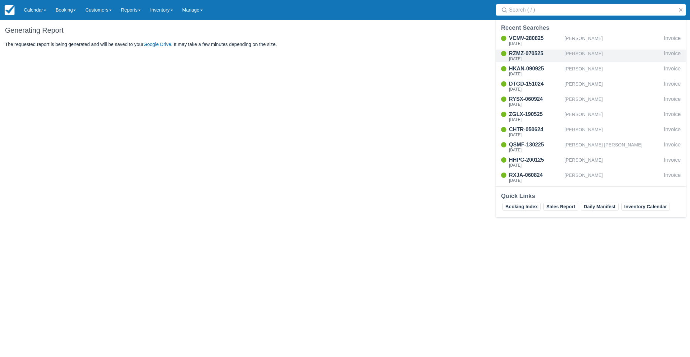
click at [582, 56] on div "[PERSON_NAME]" at bounding box center [612, 56] width 97 height 13
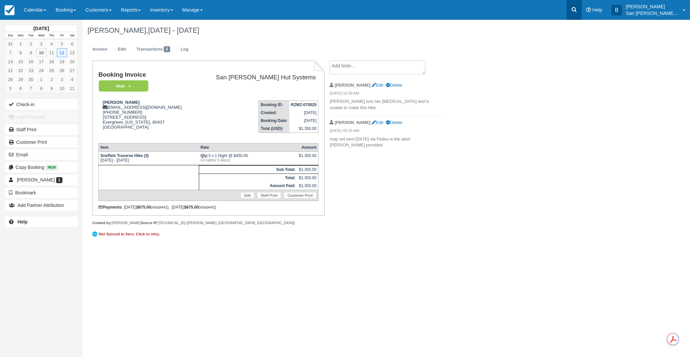
click at [577, 9] on icon at bounding box center [574, 9] width 7 height 7
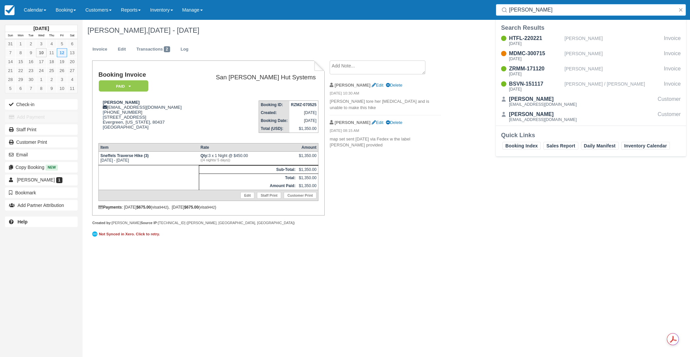
drag, startPoint x: 539, startPoint y: 7, endPoint x: 479, endPoint y: 4, distance: 59.9
click at [479, 4] on div "Menu Calendar Customer Inventory Month Week Day Booking Daily Manifest Daily Li…" at bounding box center [345, 10] width 690 height 20
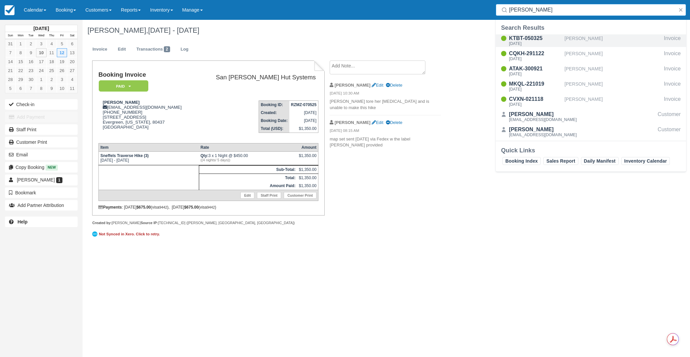
type input "[PERSON_NAME]"
click at [534, 43] on div "[DATE]" at bounding box center [535, 44] width 53 height 4
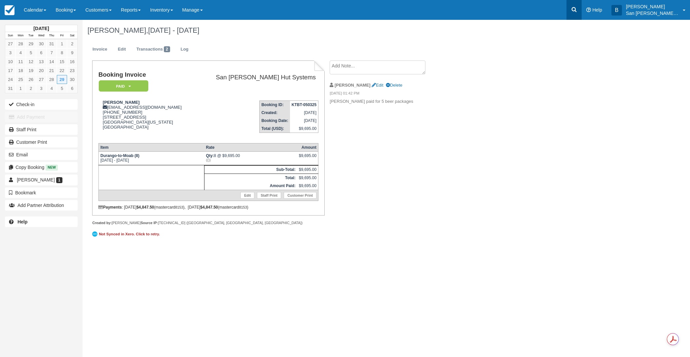
click at [577, 12] on icon at bounding box center [574, 9] width 7 height 7
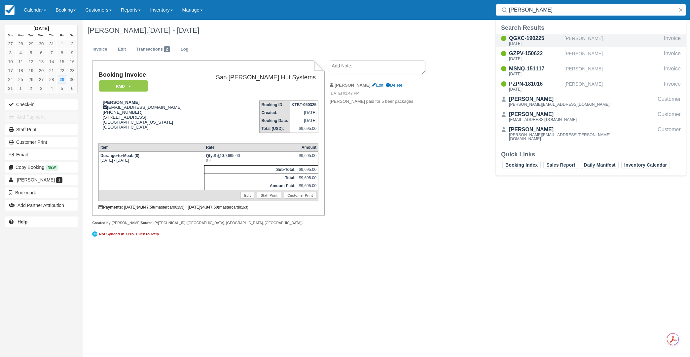
type input "dyer"
click at [537, 43] on div "Wed Sep 24 2025" at bounding box center [535, 44] width 53 height 4
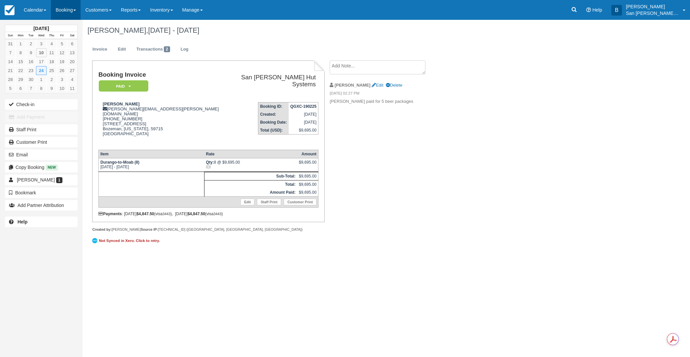
click at [73, 10] on link "Booking" at bounding box center [66, 10] width 30 height 20
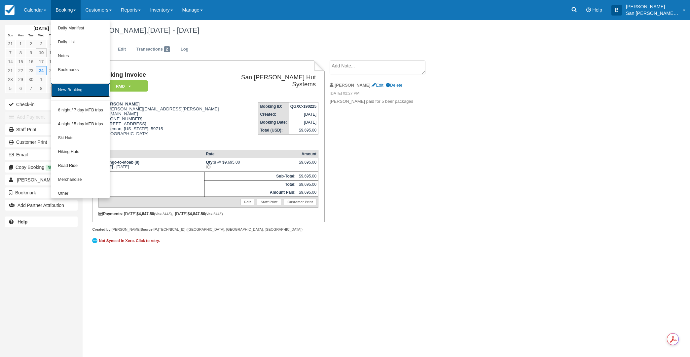
click at [80, 90] on link "New Booking" at bounding box center [80, 90] width 58 height 14
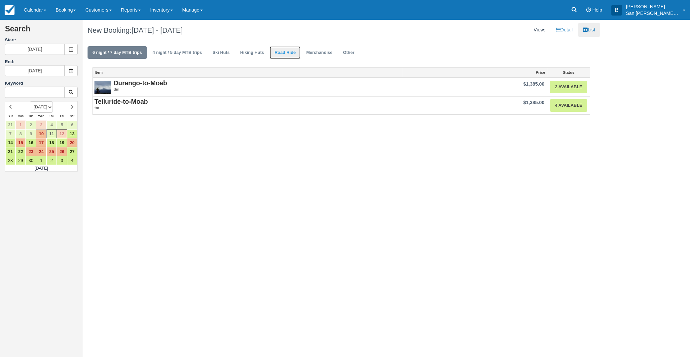
click at [281, 51] on link "Road Ride" at bounding box center [284, 52] width 31 height 13
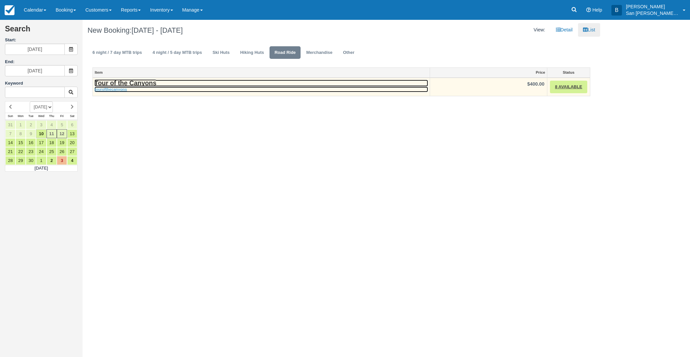
click at [120, 84] on strong "Tour of the Canyons" at bounding box center [125, 82] width 62 height 7
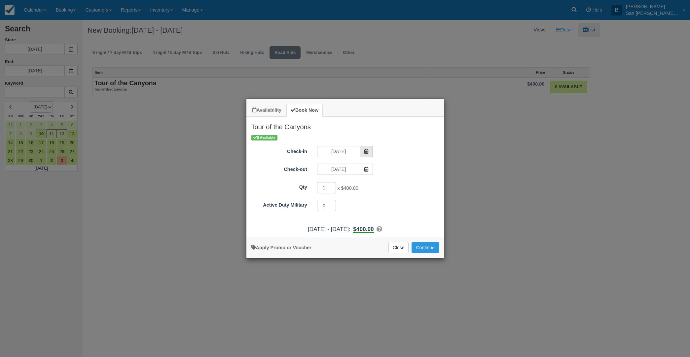
click at [366, 151] on icon "Item Modal" at bounding box center [366, 151] width 5 height 5
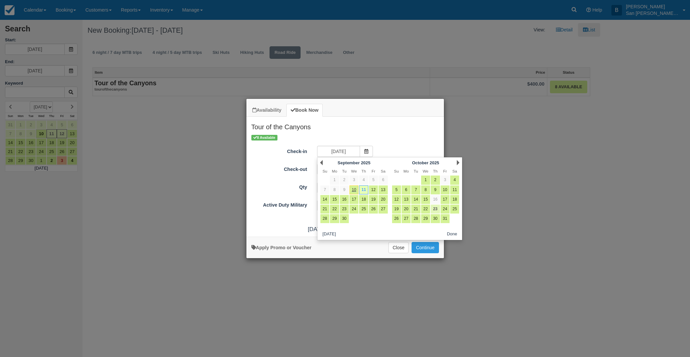
click at [435, 208] on link "23" at bounding box center [435, 208] width 9 height 9
type input "[DATE]"
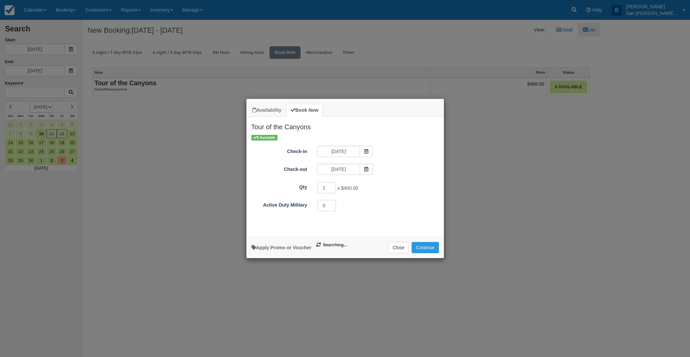
type input "[DATE]"
drag, startPoint x: 329, startPoint y: 188, endPoint x: 318, endPoint y: 189, distance: 10.9
click at [318, 189] on input "1" at bounding box center [326, 187] width 19 height 11
type input "2"
click at [431, 244] on button "Continue" at bounding box center [424, 247] width 27 height 11
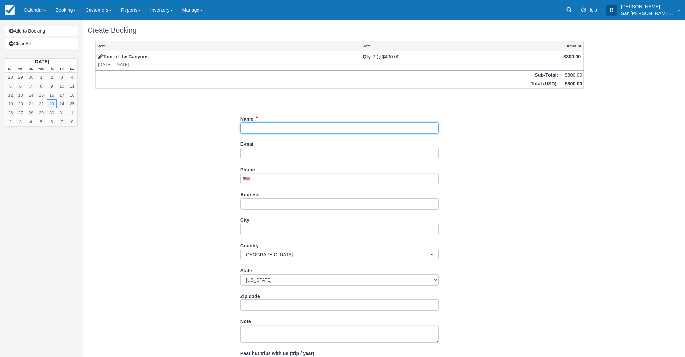
click at [245, 125] on input "Name" at bounding box center [339, 127] width 198 height 11
type input "[PERSON_NAME]"
click at [272, 161] on div "E-mail Did you mean ?" at bounding box center [339, 150] width 198 height 25
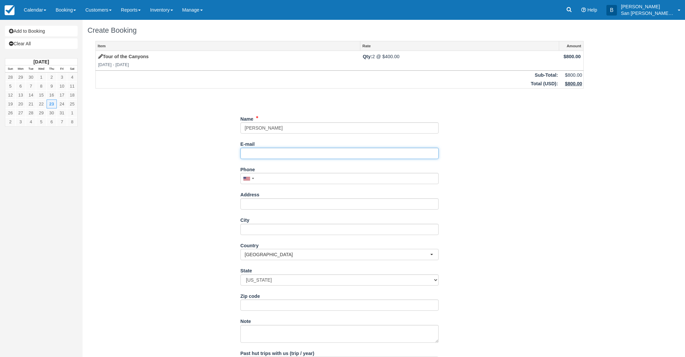
click at [271, 152] on input "E-mail" at bounding box center [339, 153] width 198 height 11
type input "[PERSON_NAME][EMAIL_ADDRESS][DOMAIN_NAME]"
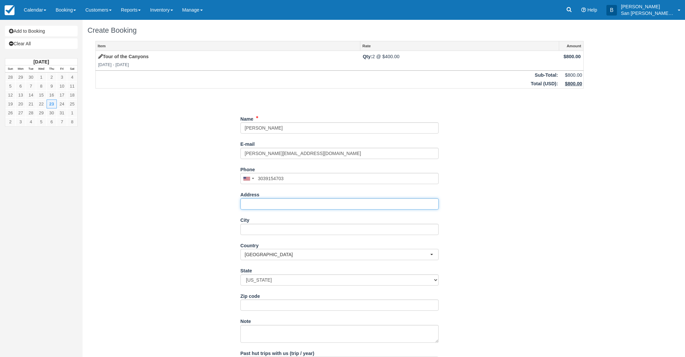
type input "[PHONE_NUMBER]"
click at [250, 202] on input "Address" at bounding box center [339, 203] width 198 height 11
type input "[STREET_ADDRESS]"
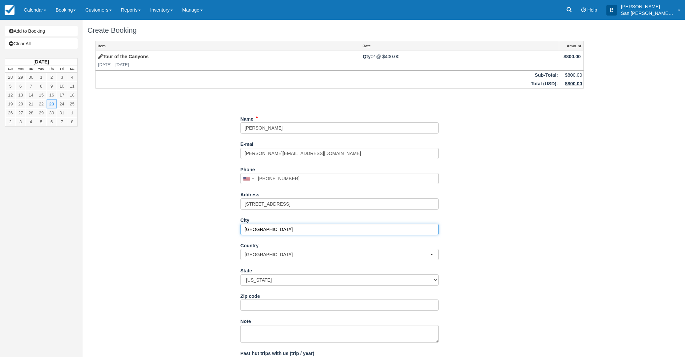
type input "Boulder"
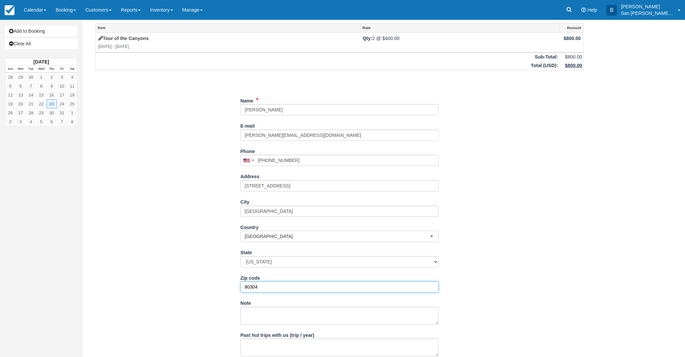
scroll to position [54, 0]
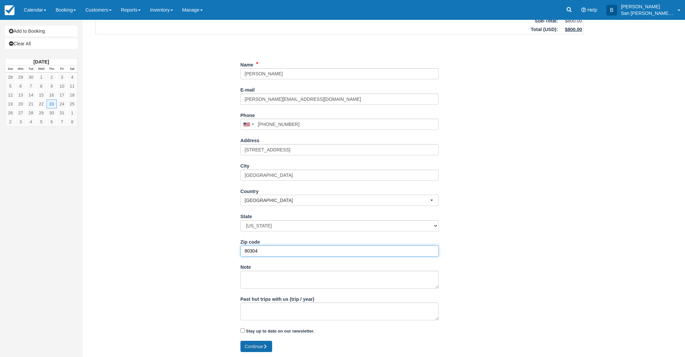
type input "80304"
click at [263, 347] on button "Continue" at bounding box center [256, 345] width 32 height 11
type input "+13039154703"
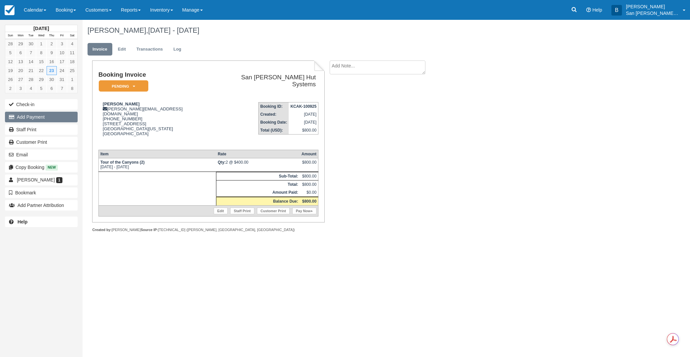
click at [21, 117] on button "Add Payment" at bounding box center [41, 117] width 73 height 11
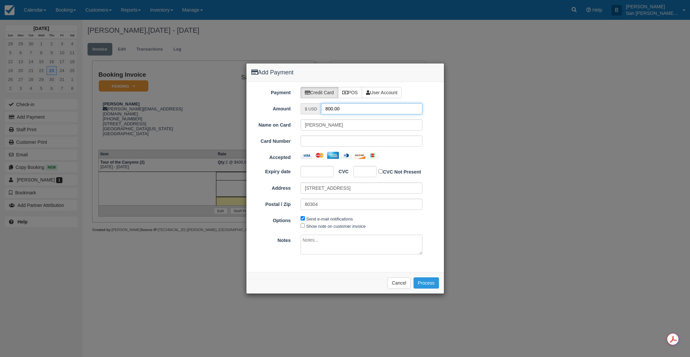
drag, startPoint x: 343, startPoint y: 107, endPoint x: 304, endPoint y: 102, distance: 39.0
click at [304, 102] on div "Payment Credit Card POS User Account Amount $ USD 800.00 Name on Card [PERSON_N…" at bounding box center [344, 177] width 197 height 190
type input "400.00"
click at [427, 284] on button "Process" at bounding box center [425, 282] width 25 height 11
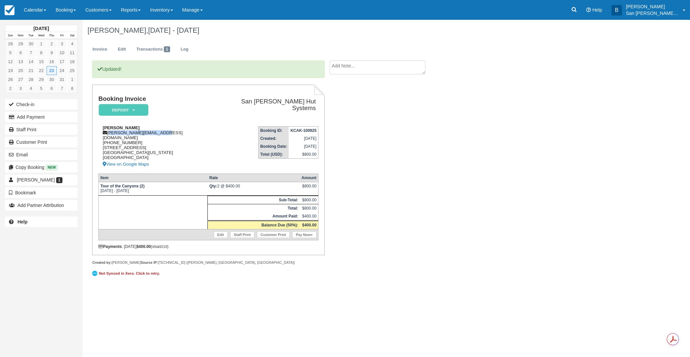
drag, startPoint x: 108, startPoint y: 132, endPoint x: 178, endPoint y: 130, distance: 69.4
click at [178, 130] on div "[PERSON_NAME] [PERSON_NAME][EMAIL_ADDRESS][DOMAIN_NAME] [PHONE_NUMBER] [STREET_…" at bounding box center [156, 146] width 117 height 43
copy div "[PERSON_NAME][EMAIL_ADDRESS][DOMAIN_NAME]"
click at [23, 128] on link "Staff Print" at bounding box center [41, 129] width 73 height 11
